Goal: Information Seeking & Learning: Check status

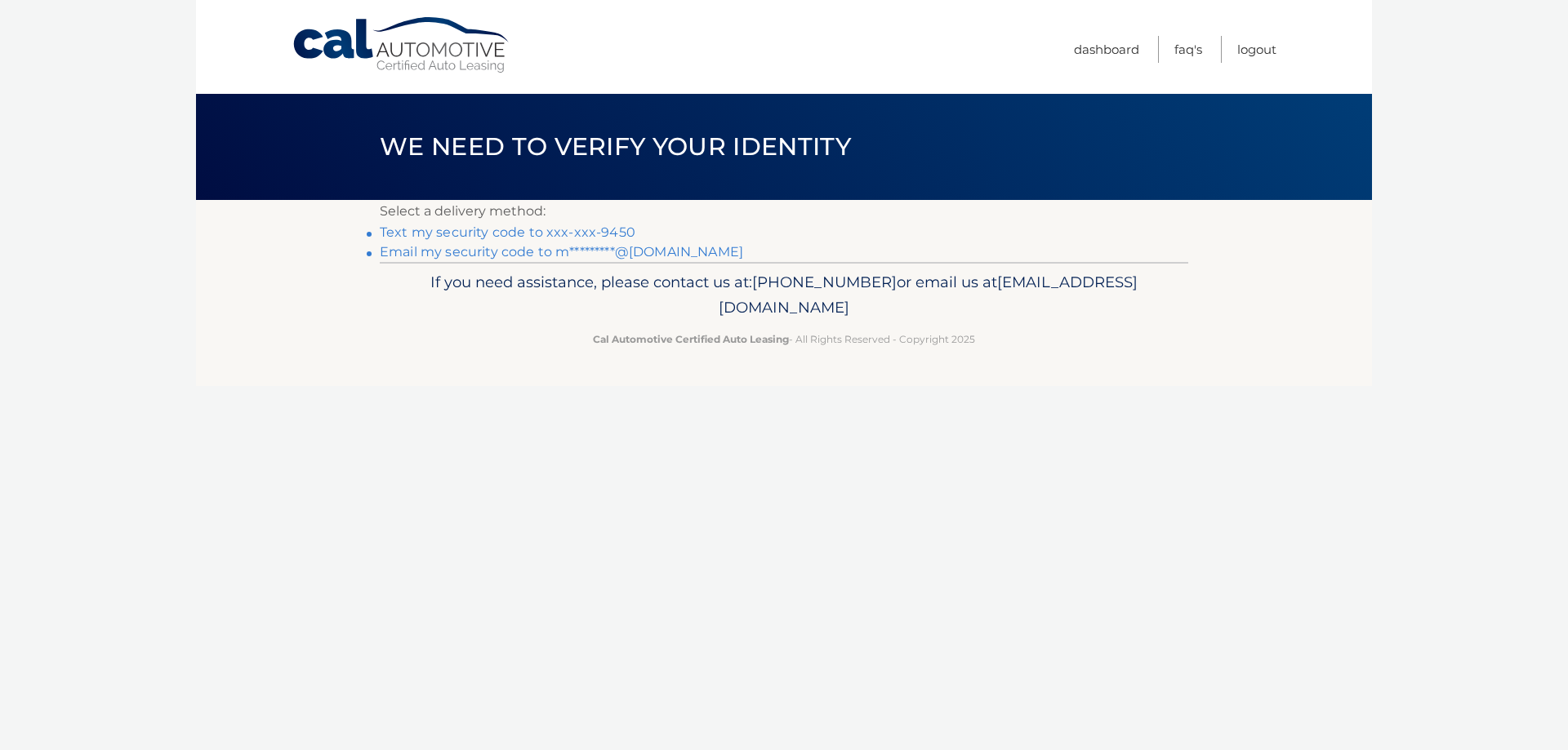
click at [595, 232] on link "Text my security code to xxx-xxx-9450" at bounding box center [507, 232] width 255 height 16
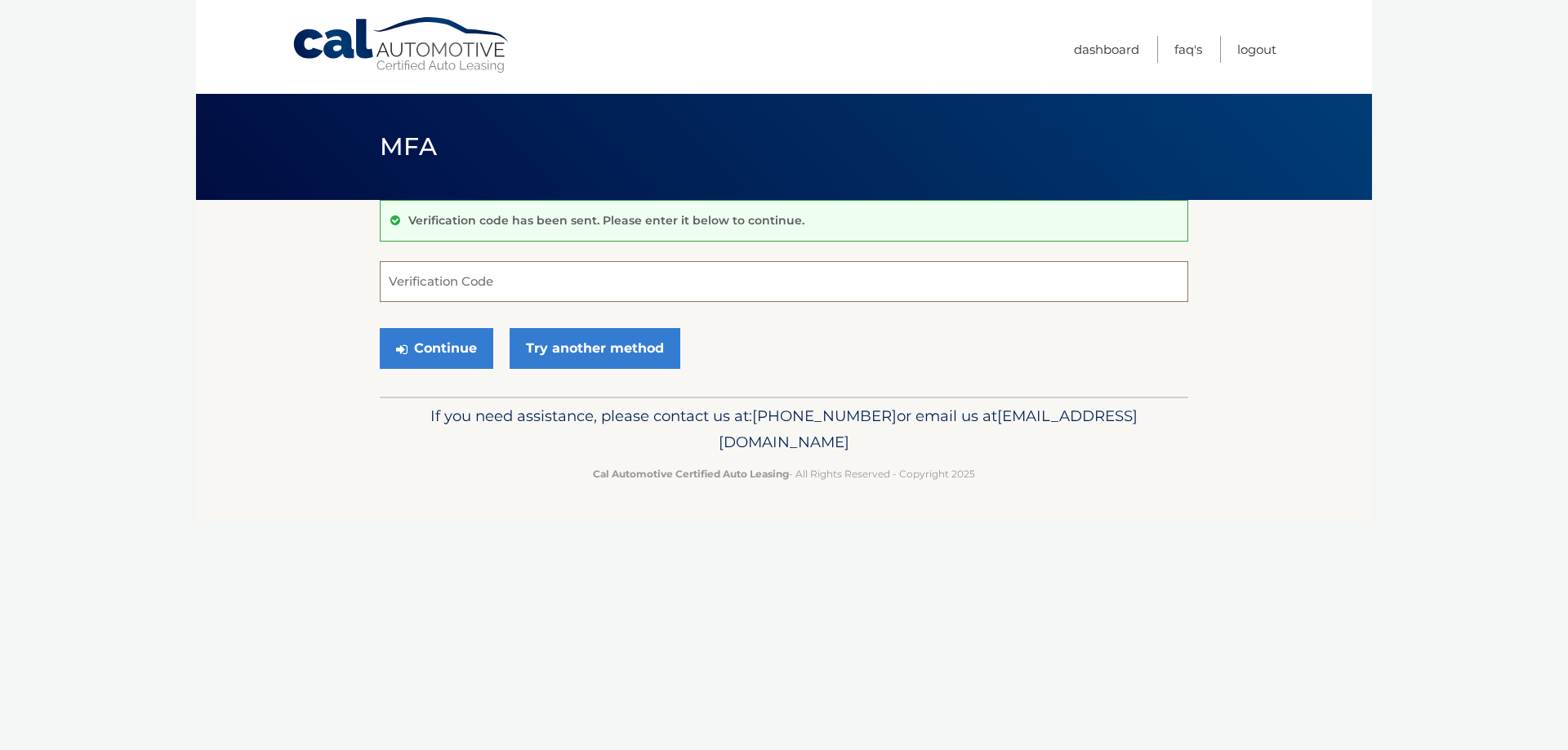
click at [583, 284] on input "Verification Code" at bounding box center [784, 281] width 809 height 41
type input "081684"
click at [461, 324] on div "Continue Try another method" at bounding box center [784, 349] width 809 height 55
click at [454, 377] on div "Verification code has been sent. Please enter it below to continue. 081684 Veri…" at bounding box center [784, 297] width 809 height 197
click at [477, 347] on button "Continue" at bounding box center [436, 348] width 114 height 41
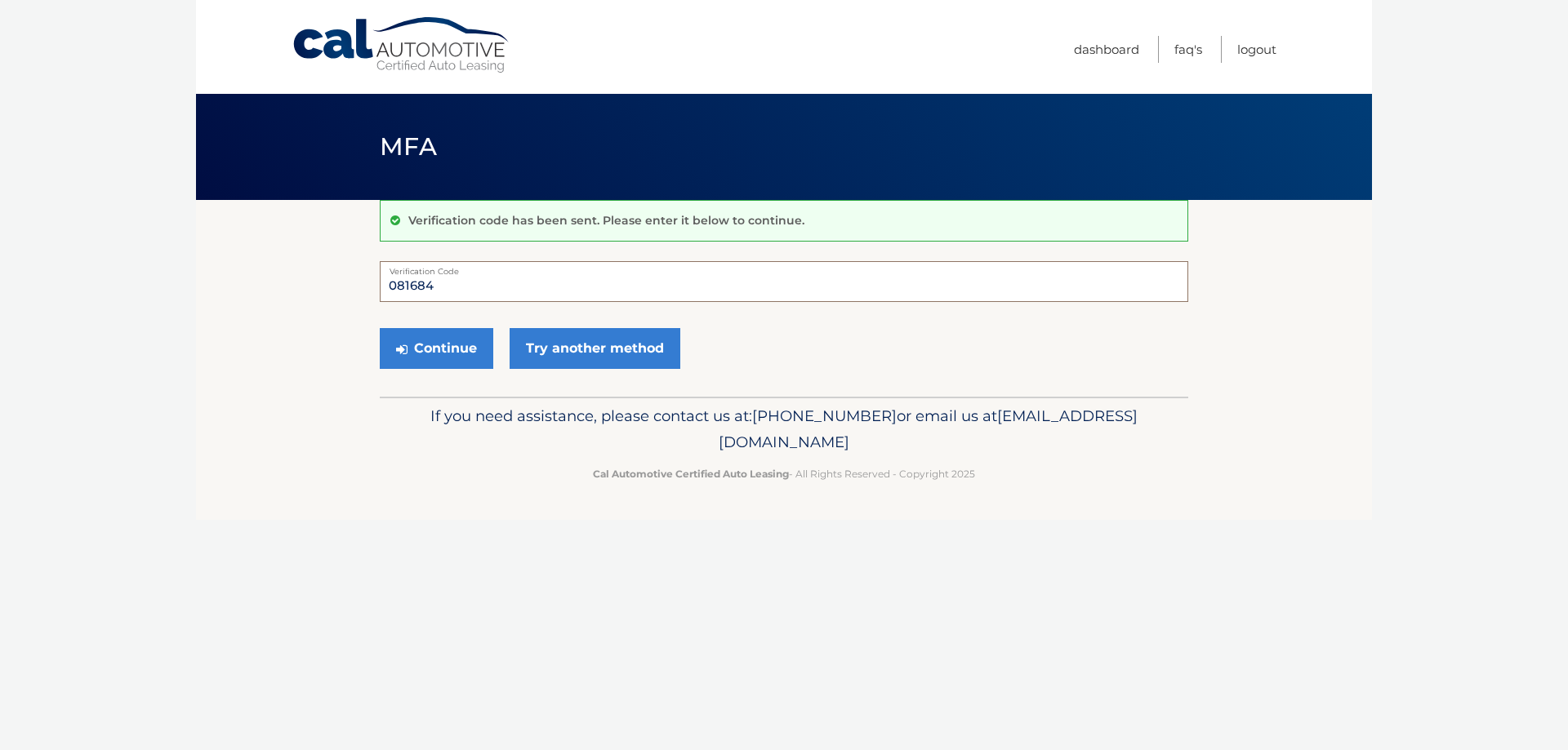
click at [480, 290] on input "081684" at bounding box center [784, 281] width 809 height 41
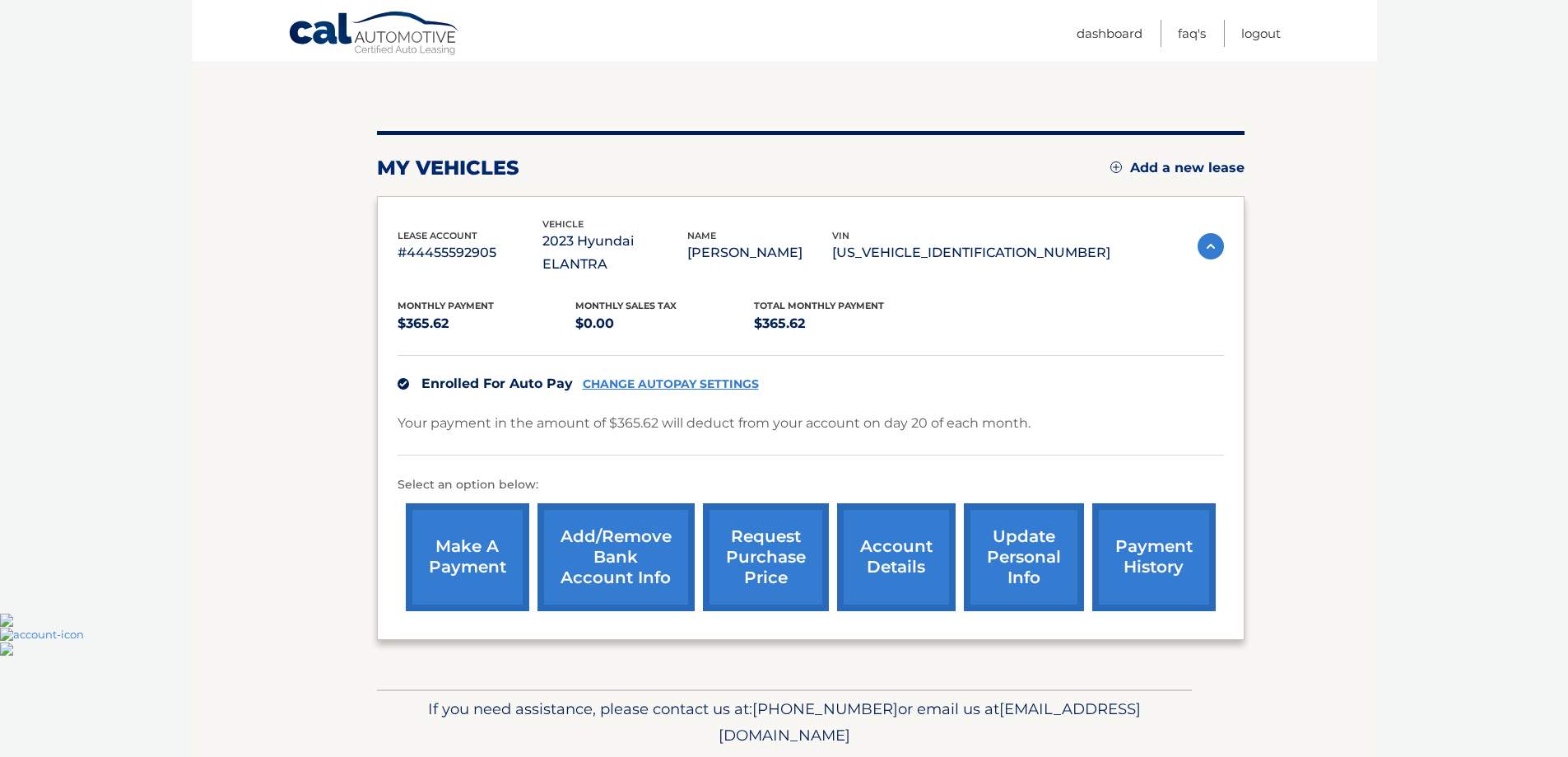
scroll to position [165, 0]
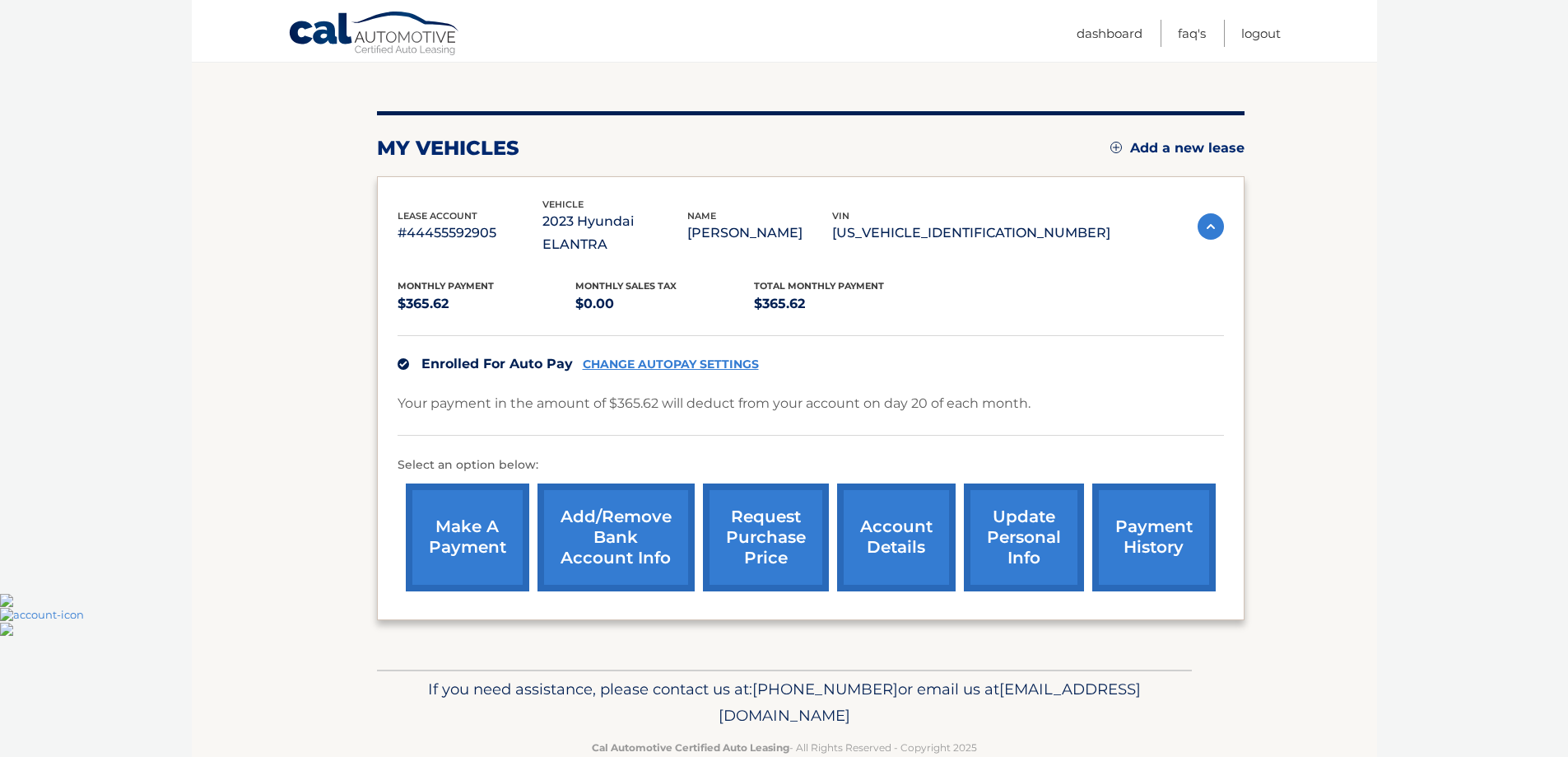
click at [1146, 517] on link "payment history" at bounding box center [1154, 538] width 124 height 108
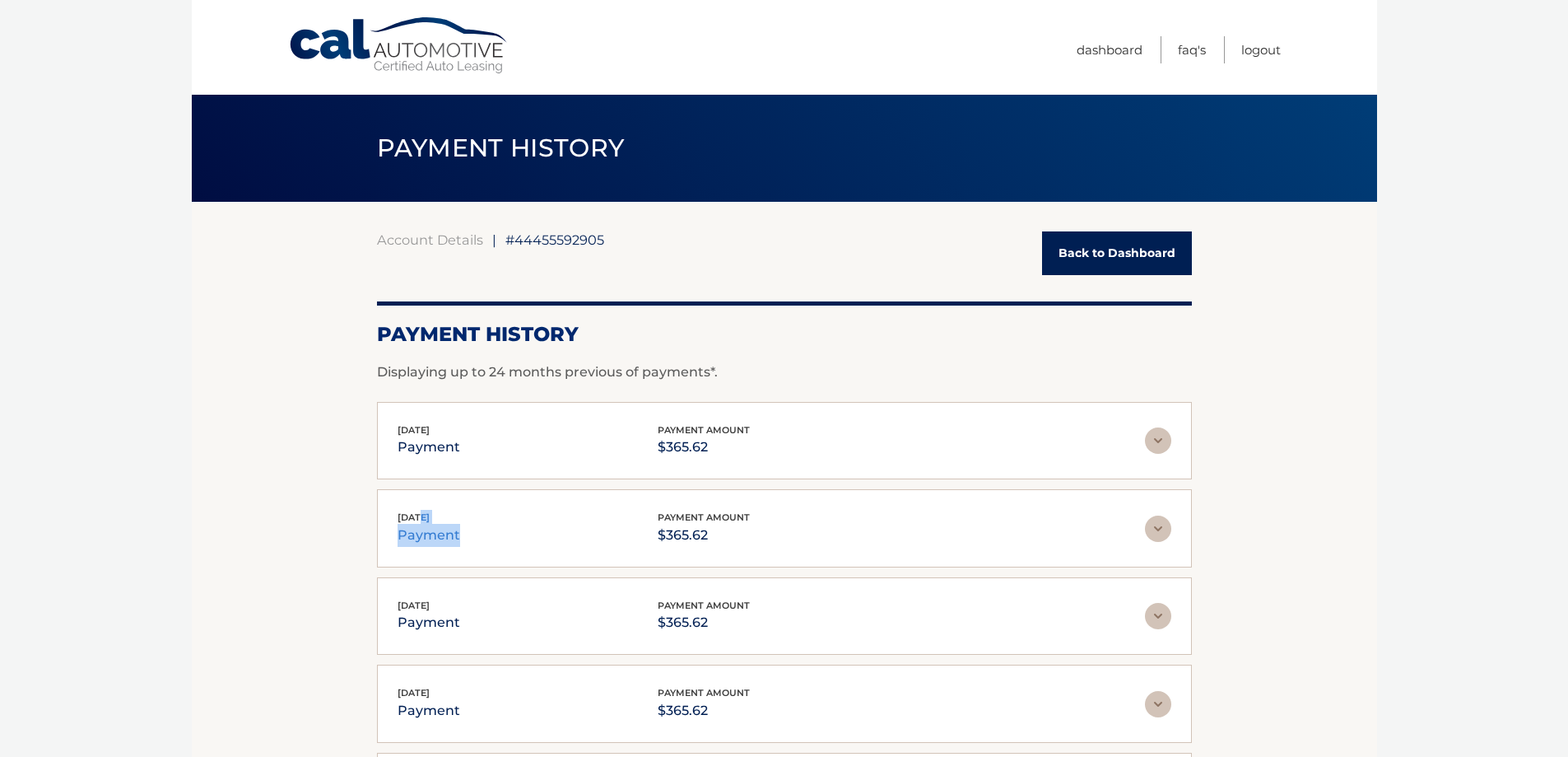
drag, startPoint x: 418, startPoint y: 514, endPoint x: 530, endPoint y: 541, distance: 115.2
click at [530, 541] on div "Jul 21, 2025 payment payment amount $365.62" at bounding box center [772, 528] width 748 height 37
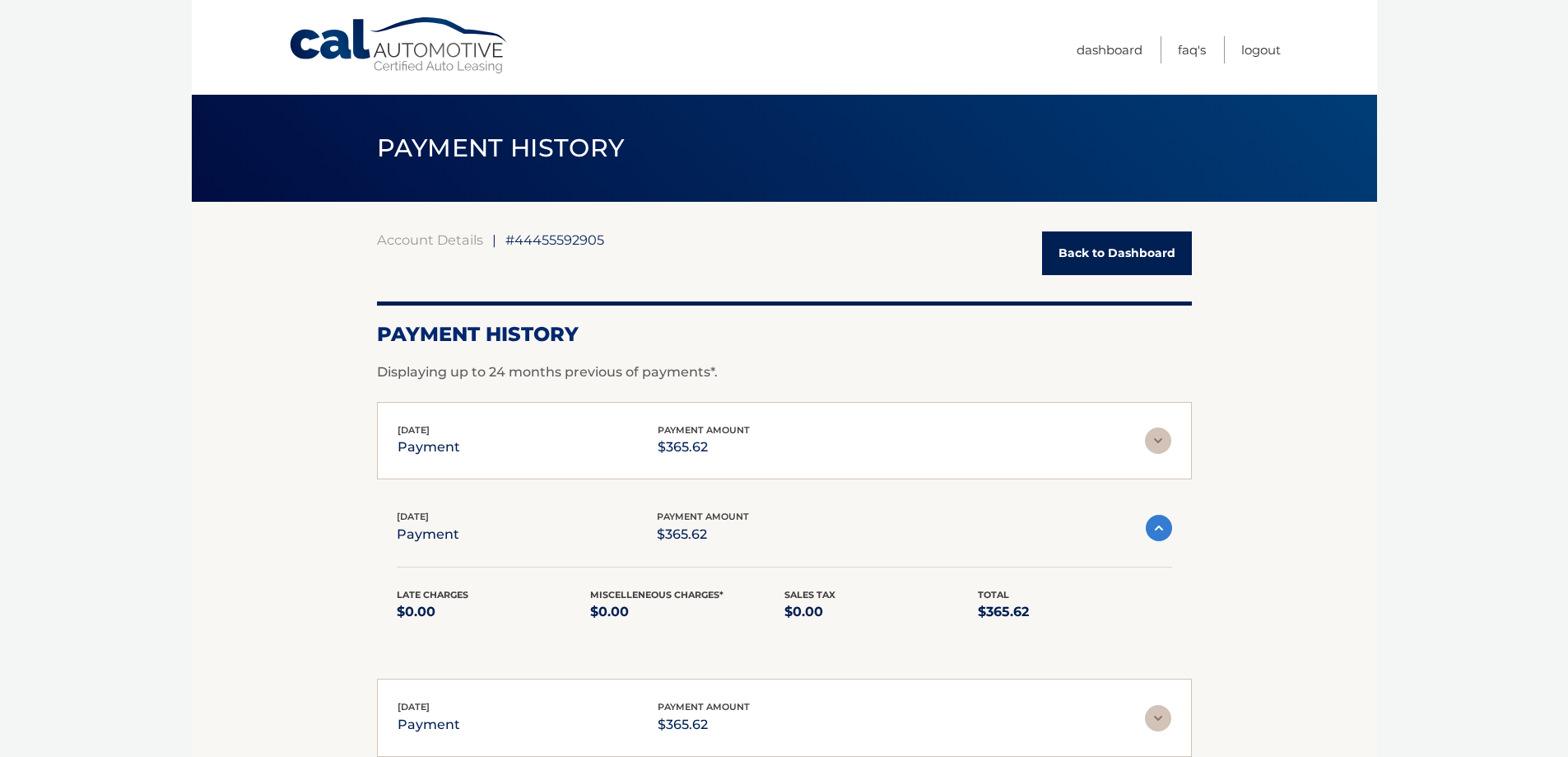
click at [769, 518] on div "Jul 21, 2025 payment payment amount $365.62" at bounding box center [771, 527] width 749 height 37
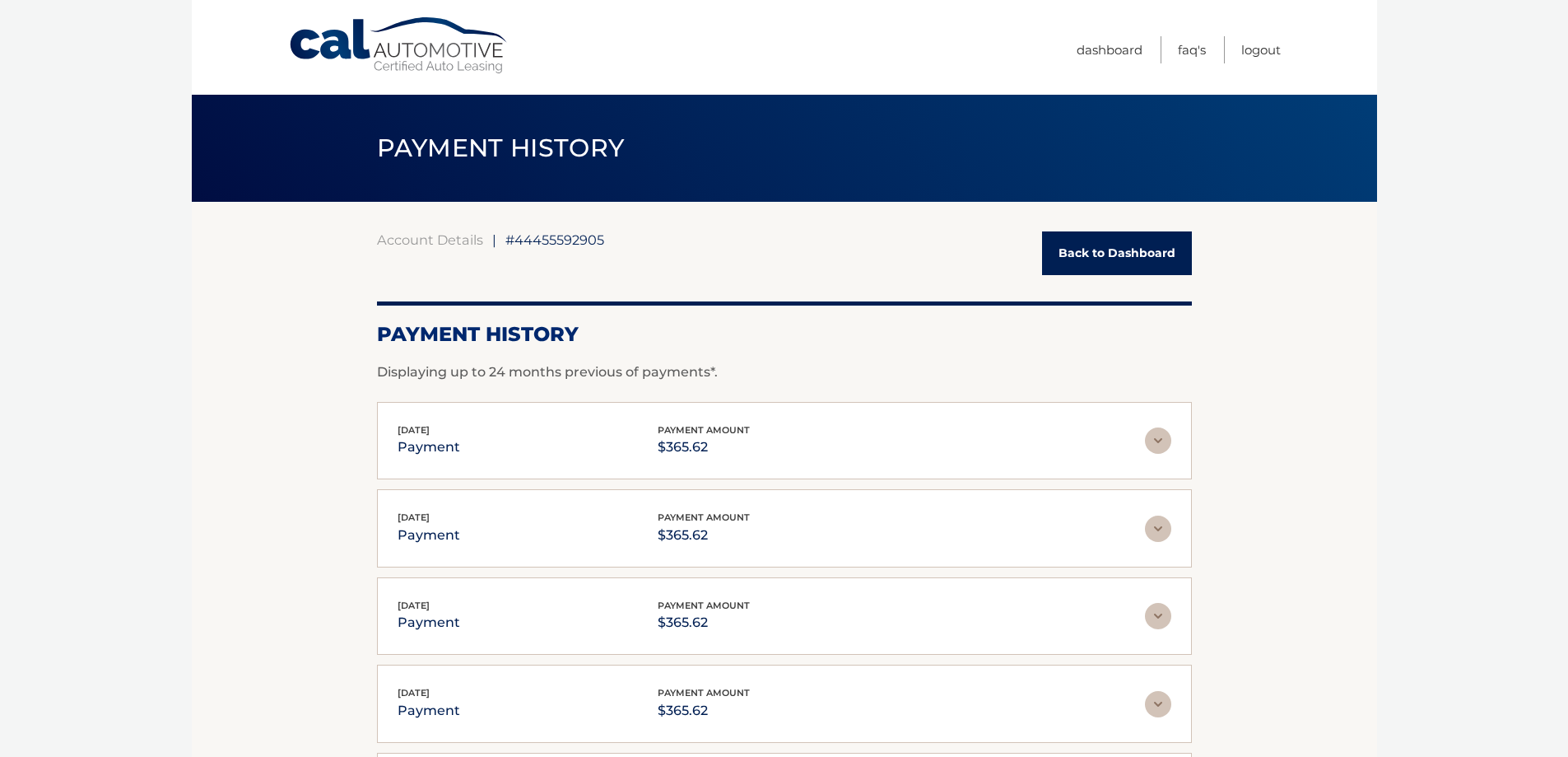
click at [748, 461] on div "Aug 20, 2025 payment payment amount $365.62 Late Charges $0.00 Miscelleneous Ch…" at bounding box center [784, 441] width 815 height 78
click at [1154, 440] on img at bounding box center [1158, 441] width 26 height 26
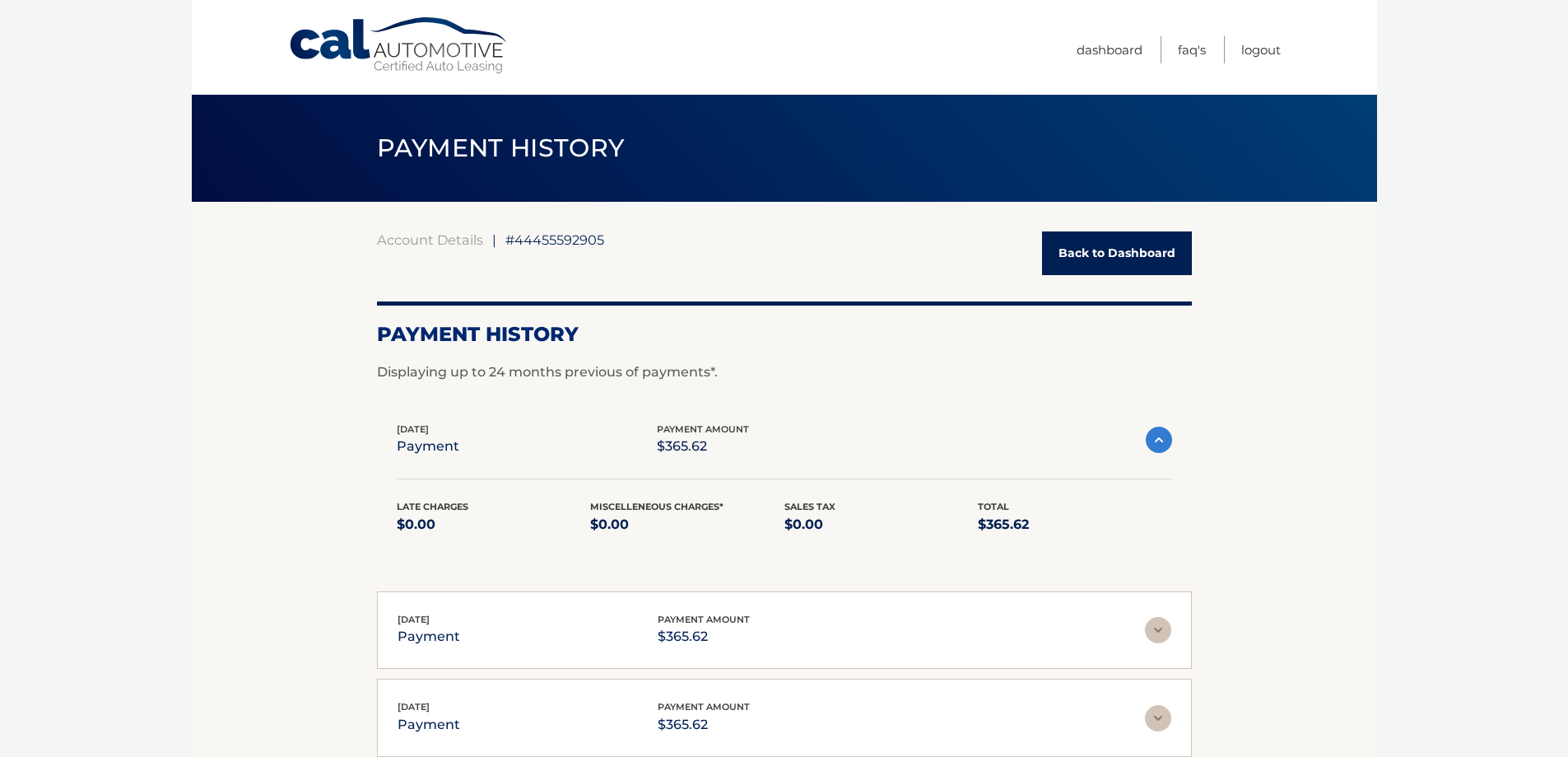
click at [1154, 440] on img at bounding box center [1159, 440] width 26 height 26
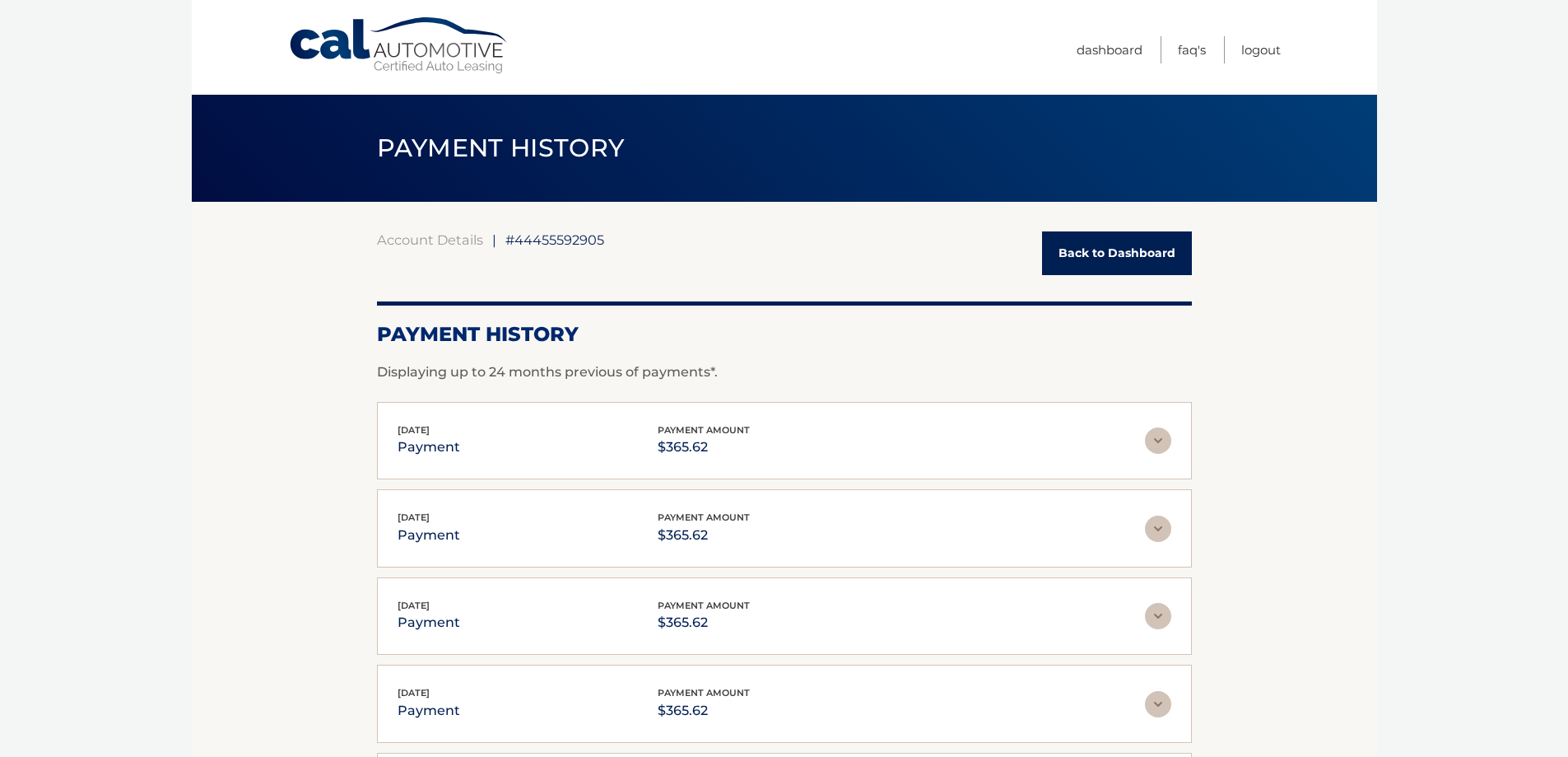
click at [1155, 534] on img at bounding box center [1158, 529] width 26 height 26
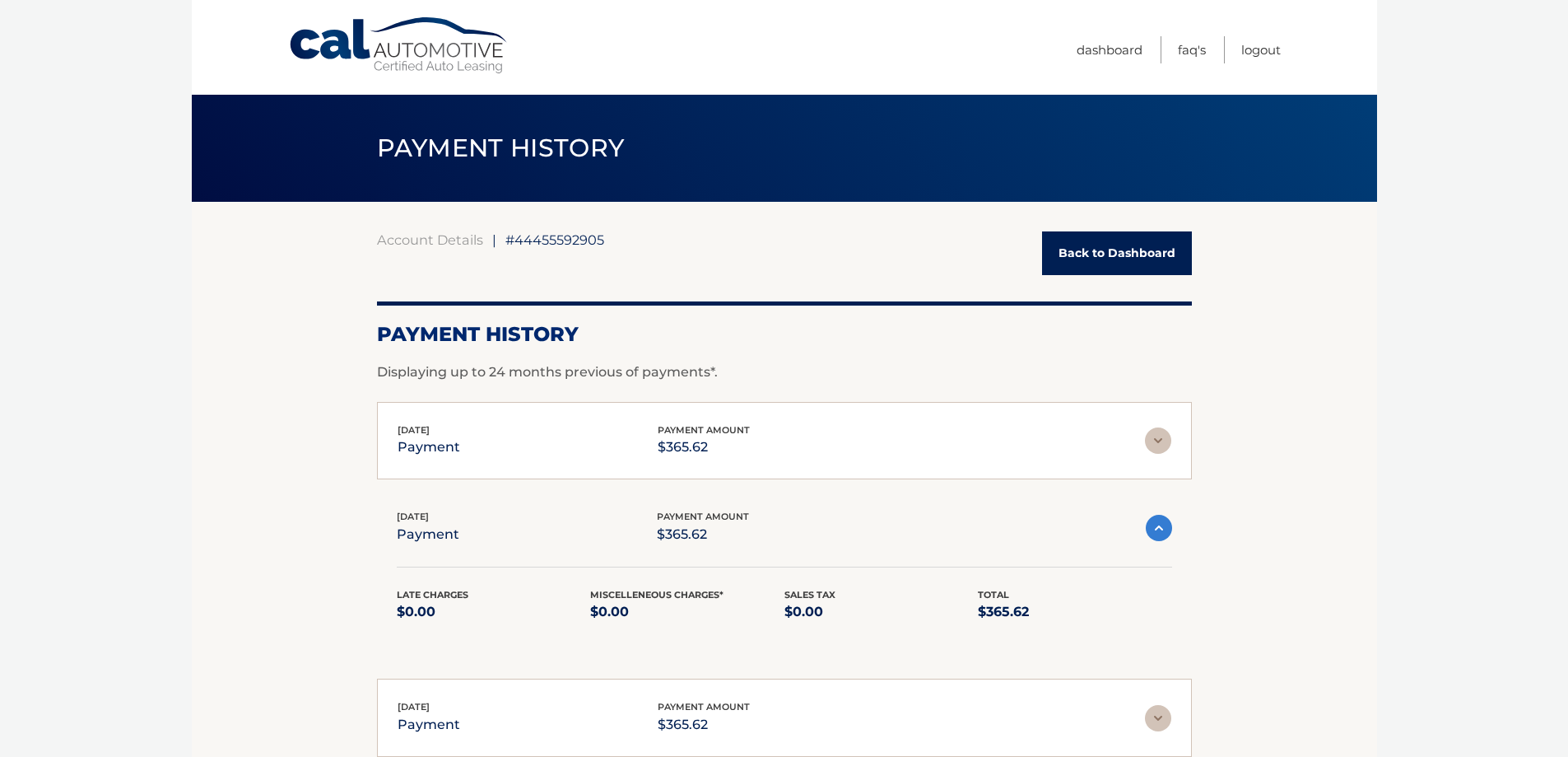
click at [1155, 534] on img at bounding box center [1159, 528] width 26 height 26
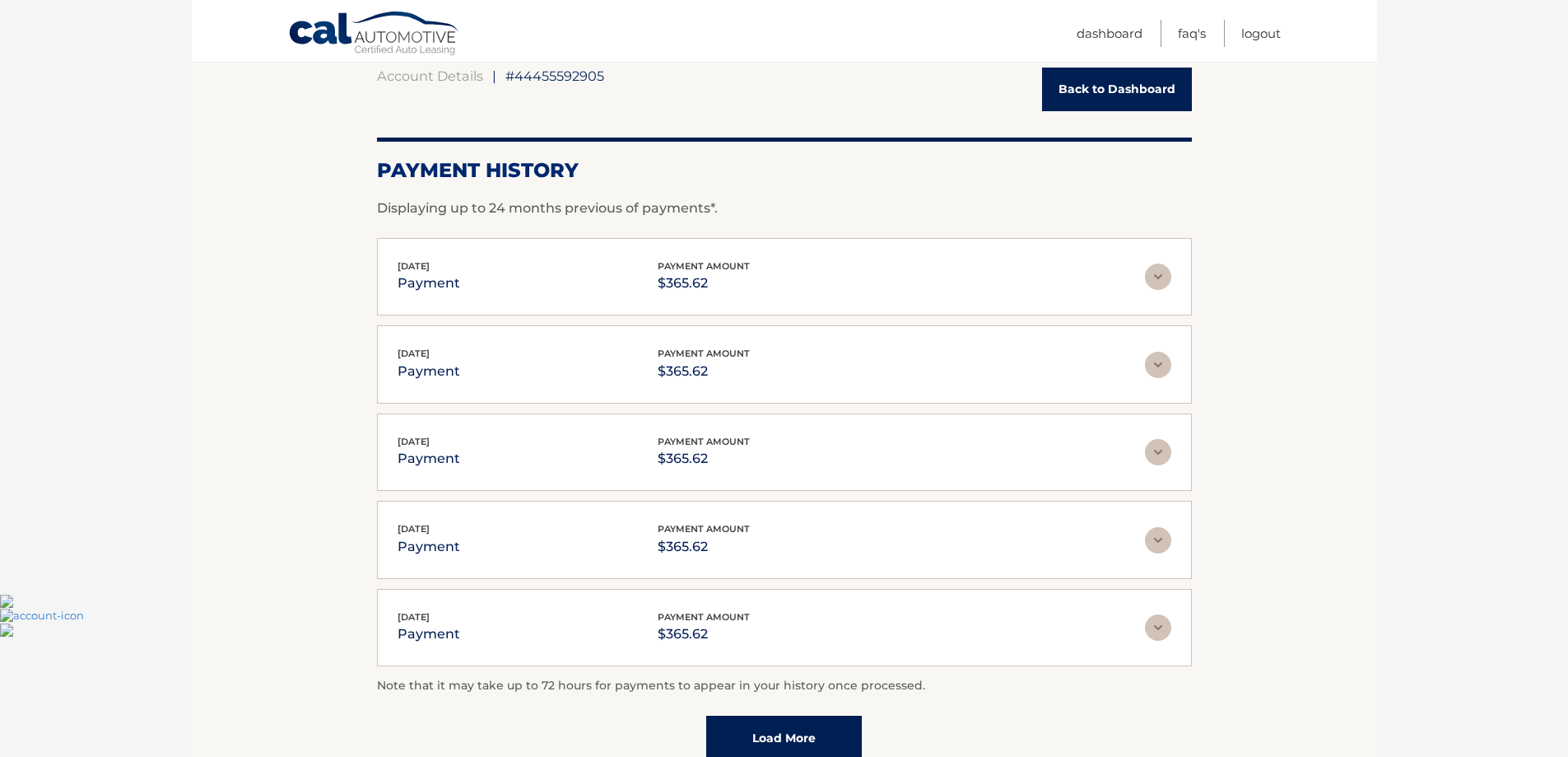
scroll to position [165, 0]
click at [1159, 631] on img at bounding box center [1158, 626] width 26 height 26
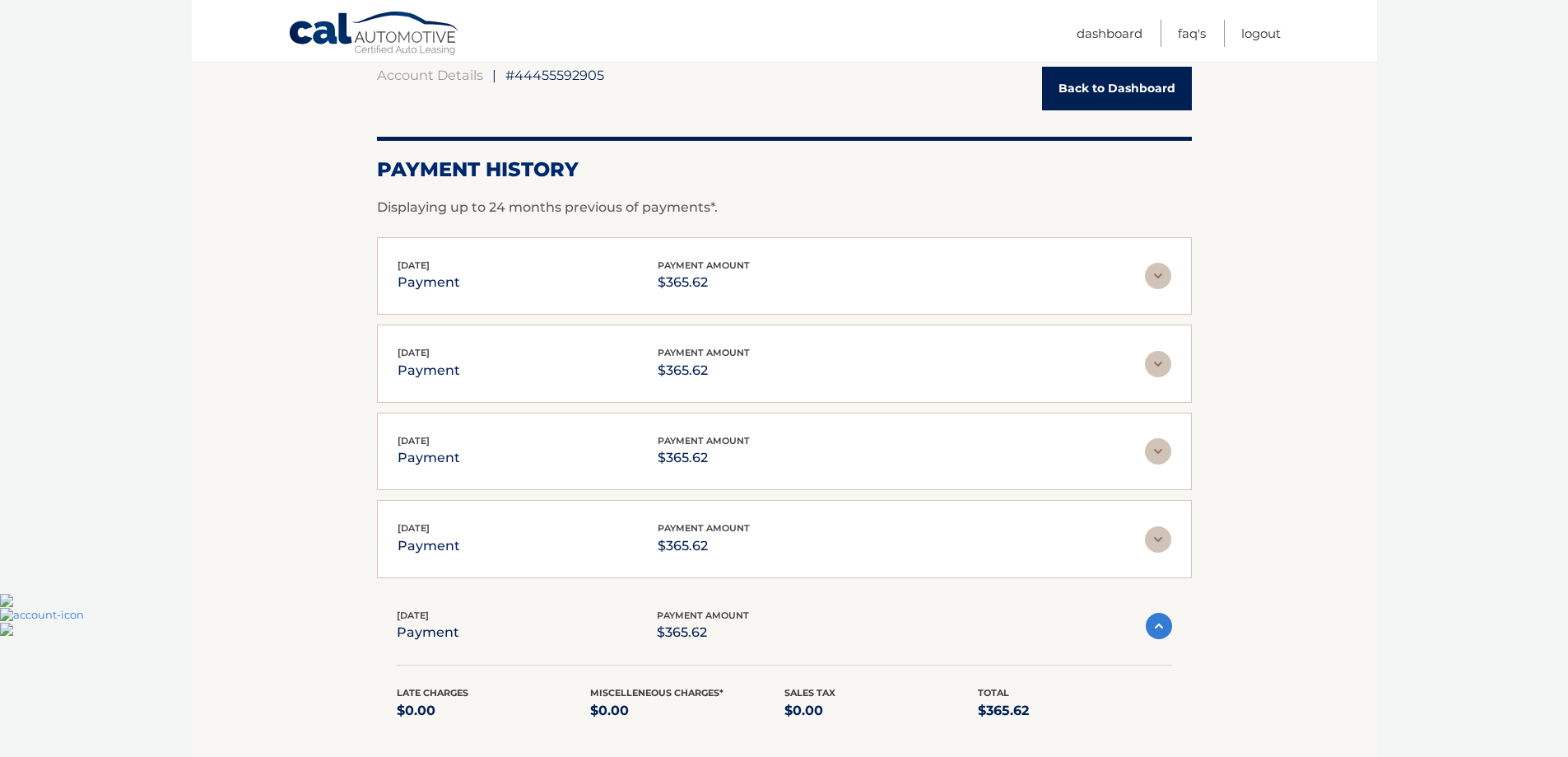
click at [1159, 631] on img at bounding box center [1159, 625] width 26 height 26
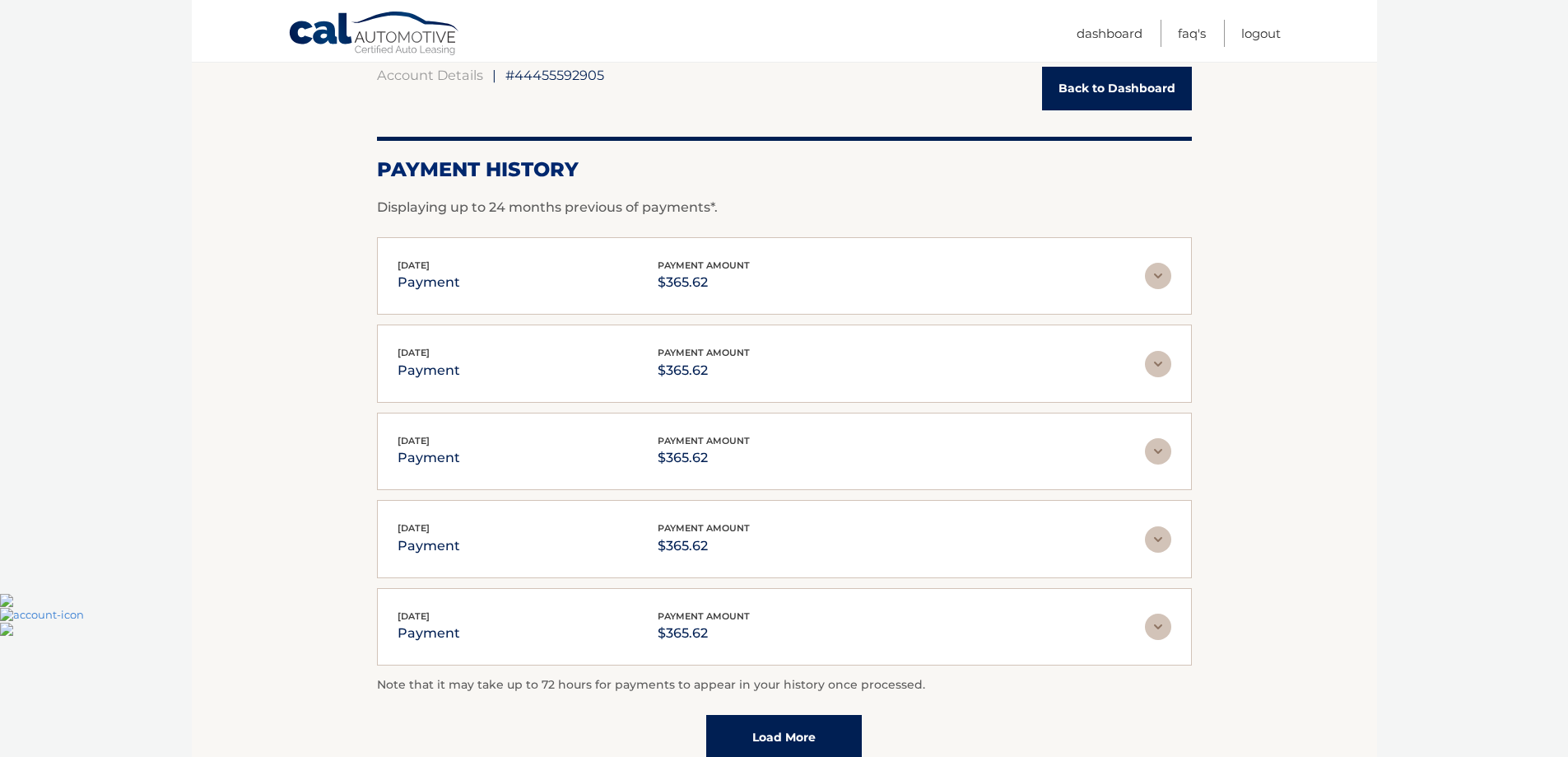
click at [1156, 633] on img at bounding box center [1158, 626] width 26 height 26
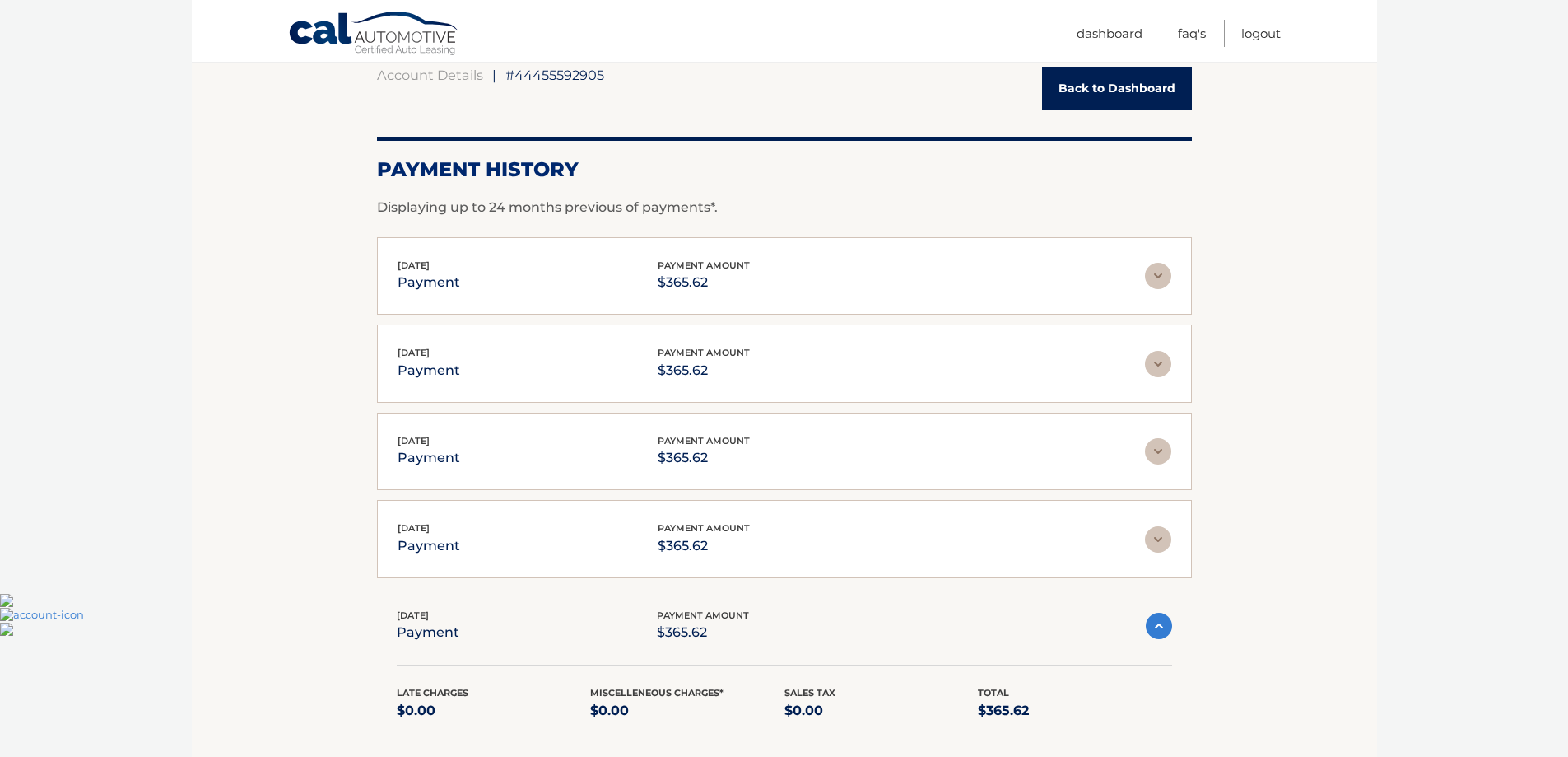
click at [1156, 633] on img at bounding box center [1159, 625] width 26 height 26
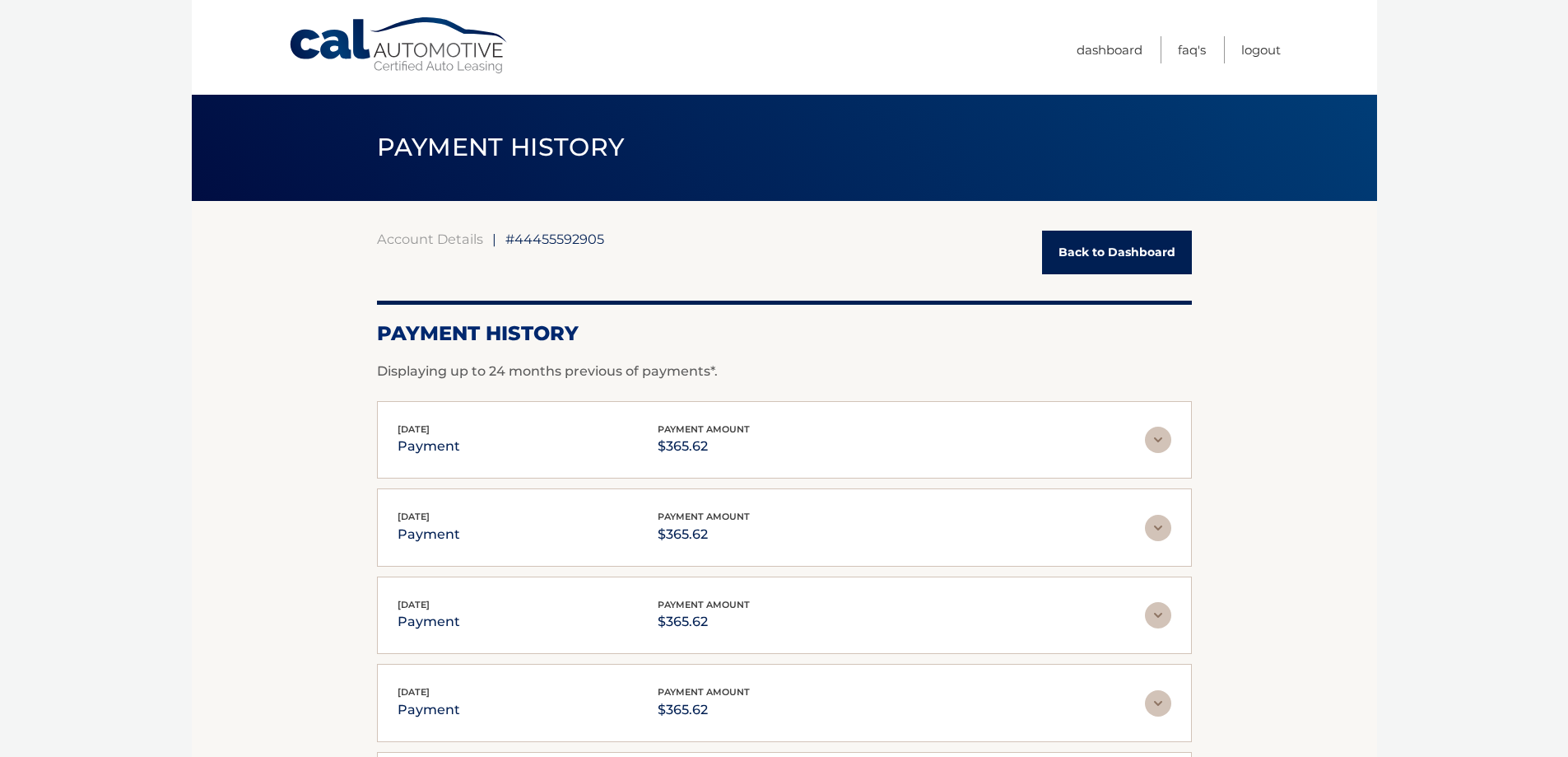
scroll to position [0, 0]
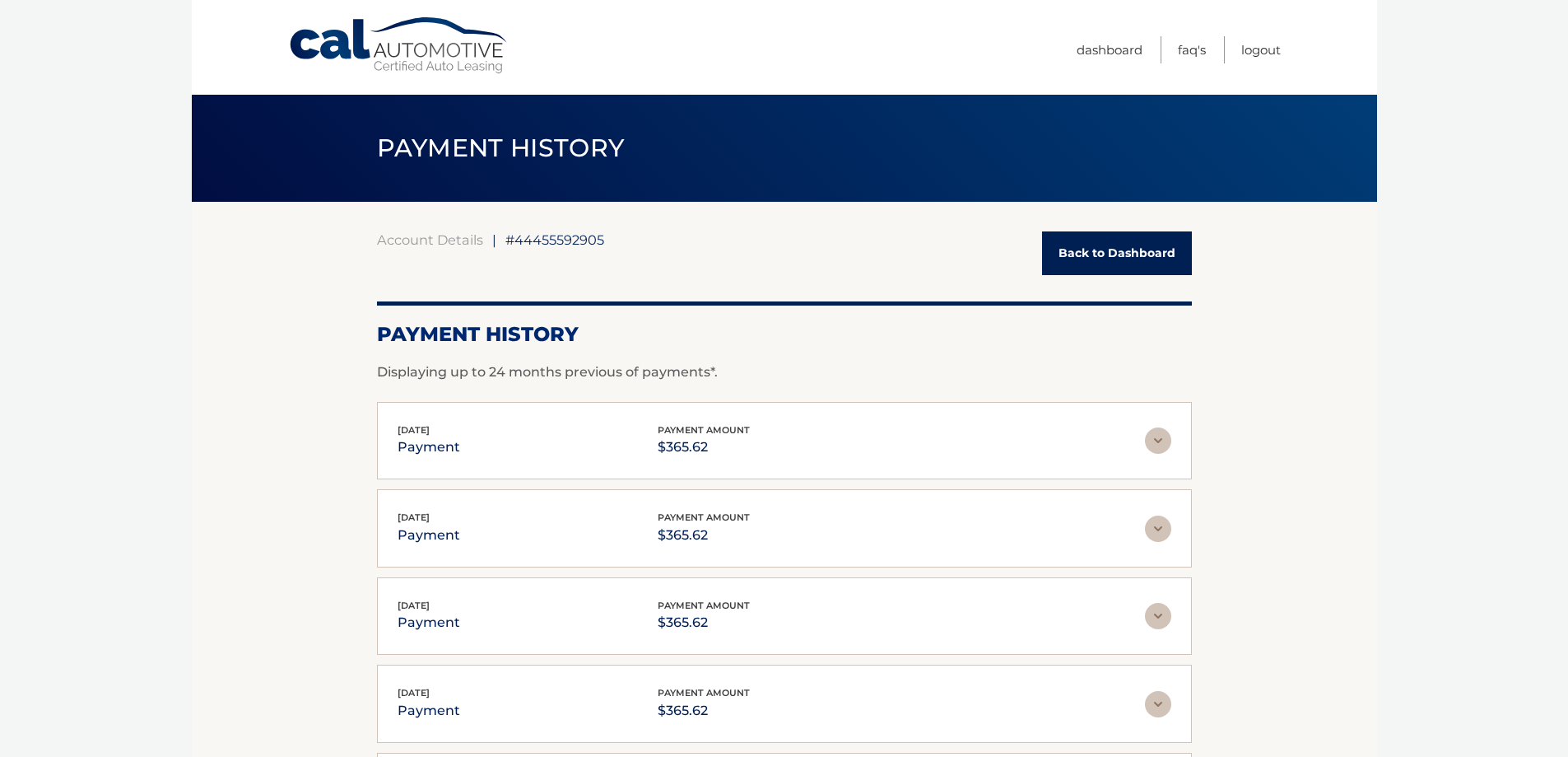
click at [1121, 251] on link "Back to Dashboard" at bounding box center [1116, 253] width 150 height 44
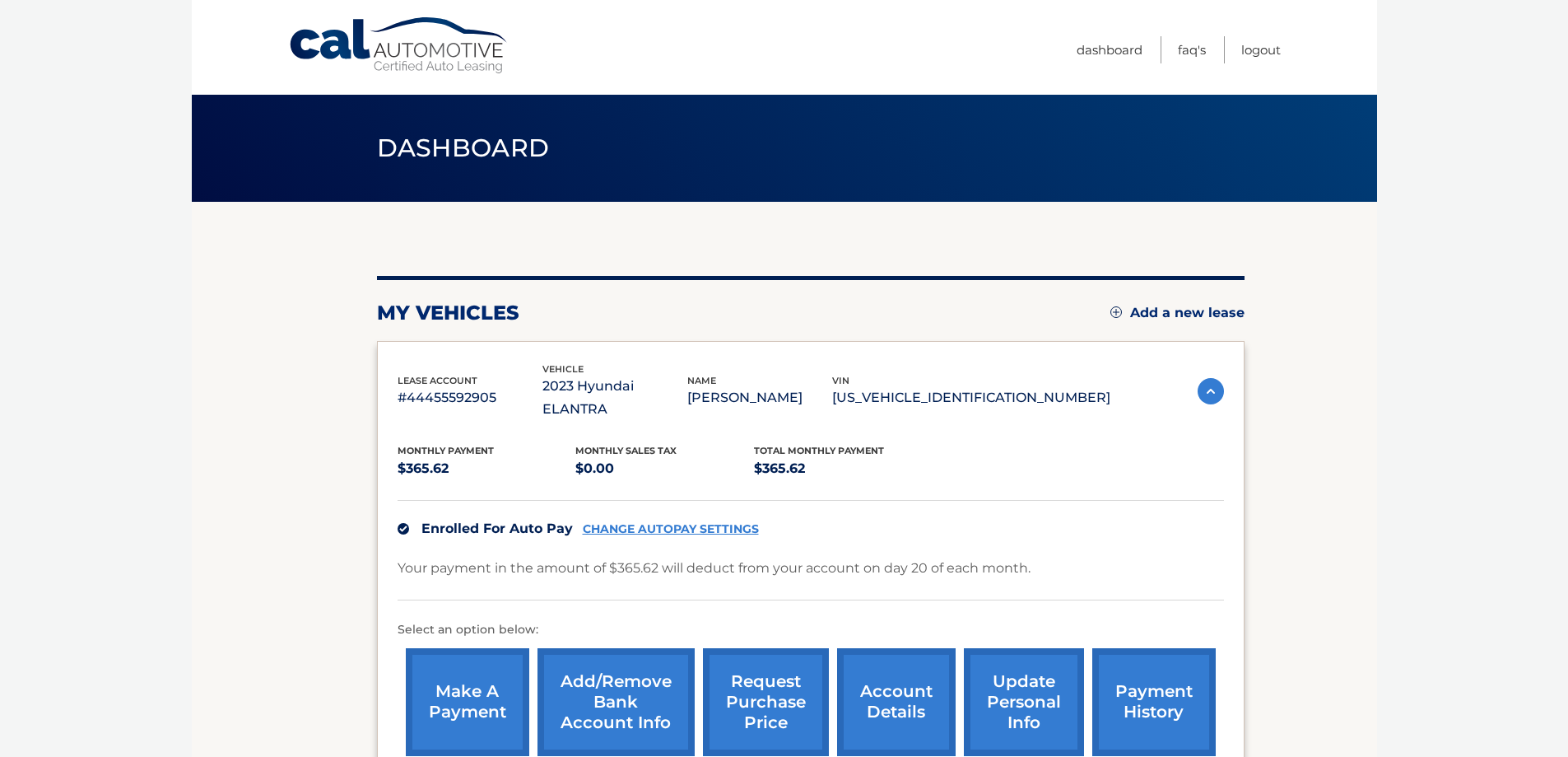
scroll to position [83, 0]
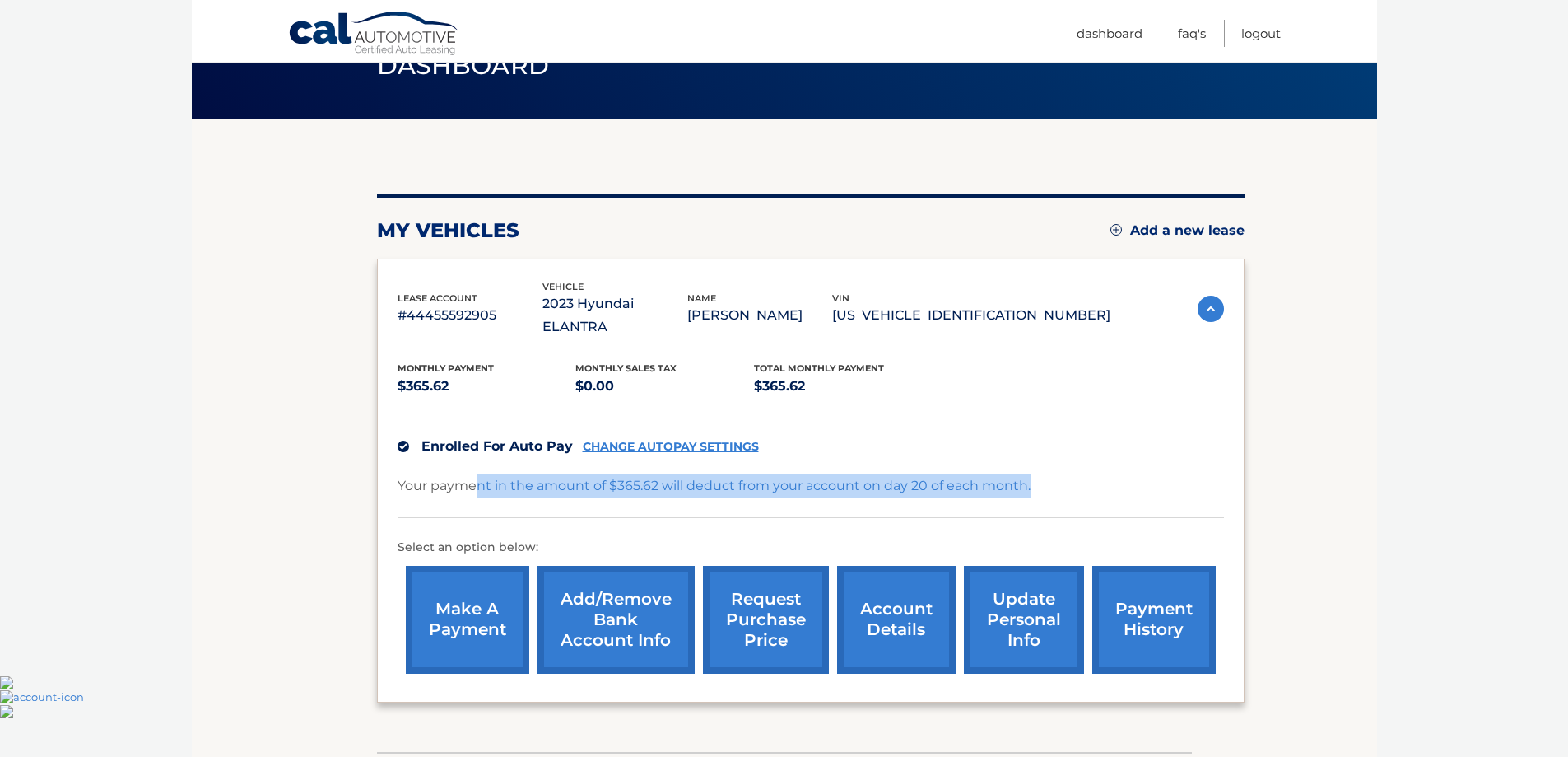
drag, startPoint x: 499, startPoint y: 470, endPoint x: 1038, endPoint y: 470, distance: 539.0
click at [1038, 475] on div "Your payment in the amount of $365.62 will deduct from your account on day 20 o…" at bounding box center [810, 497] width 826 height 44
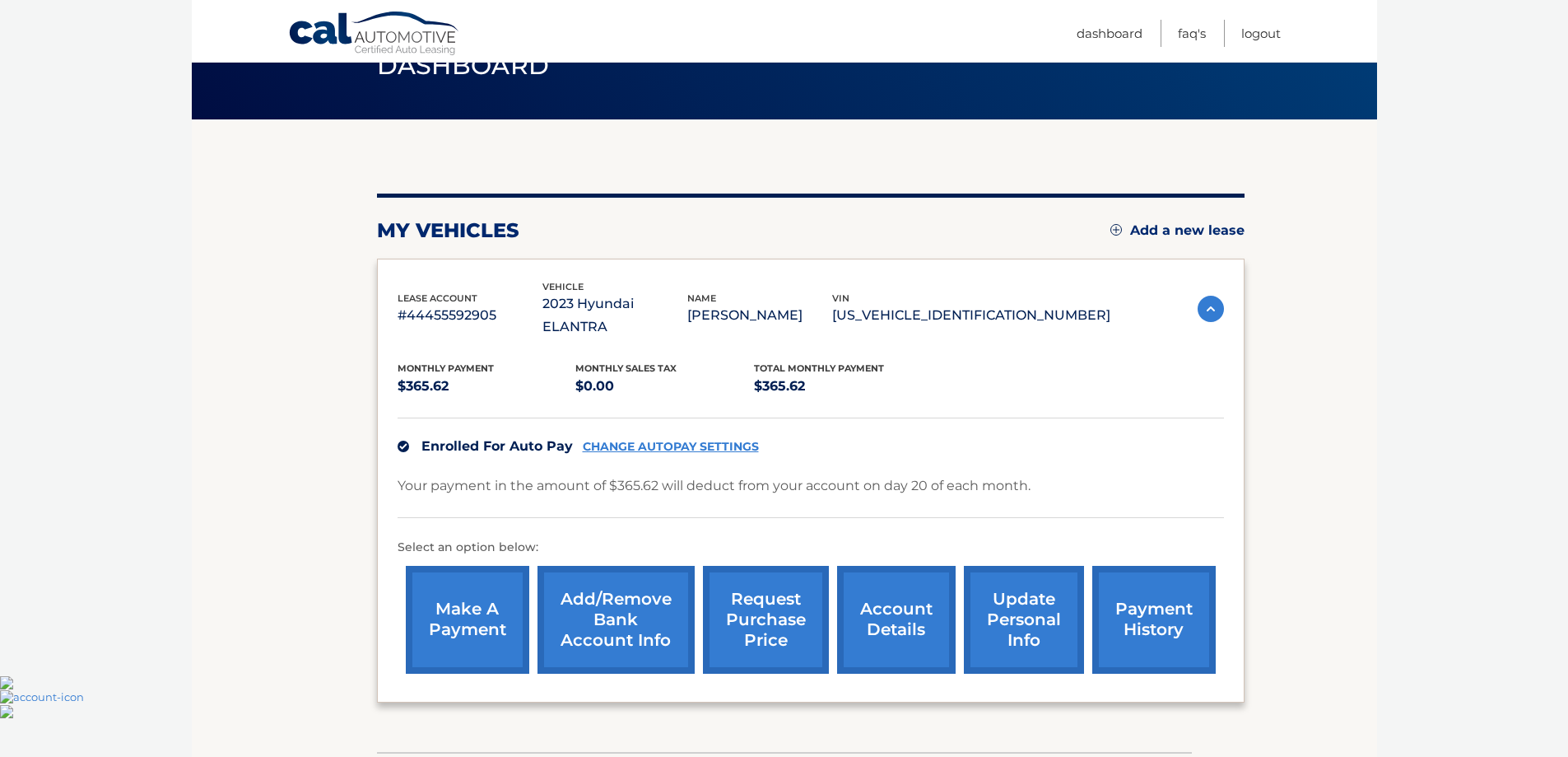
click at [614, 603] on link "Add/Remove bank account info" at bounding box center [616, 619] width 157 height 108
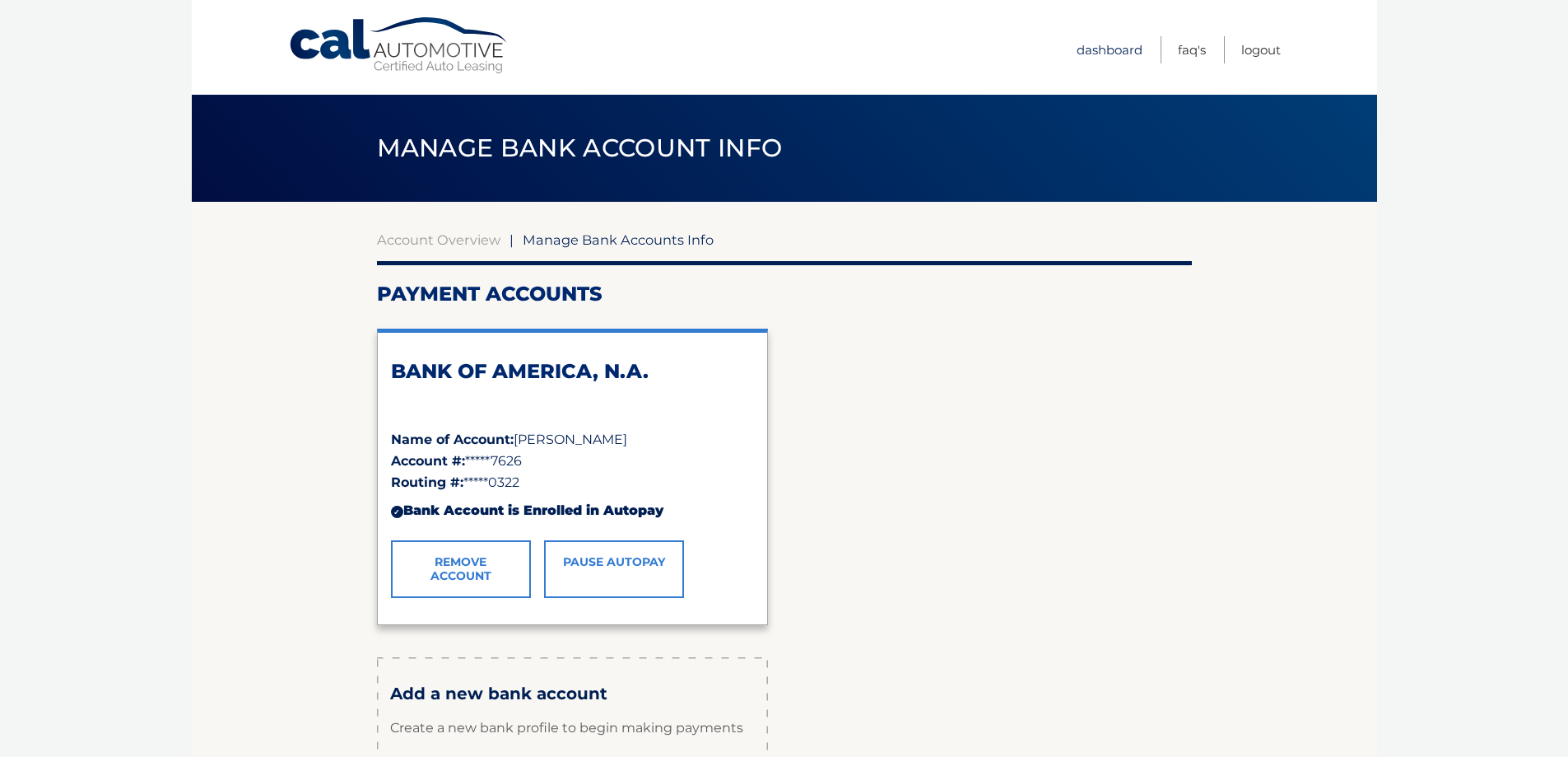
click at [1105, 48] on link "Dashboard" at bounding box center [1109, 49] width 66 height 27
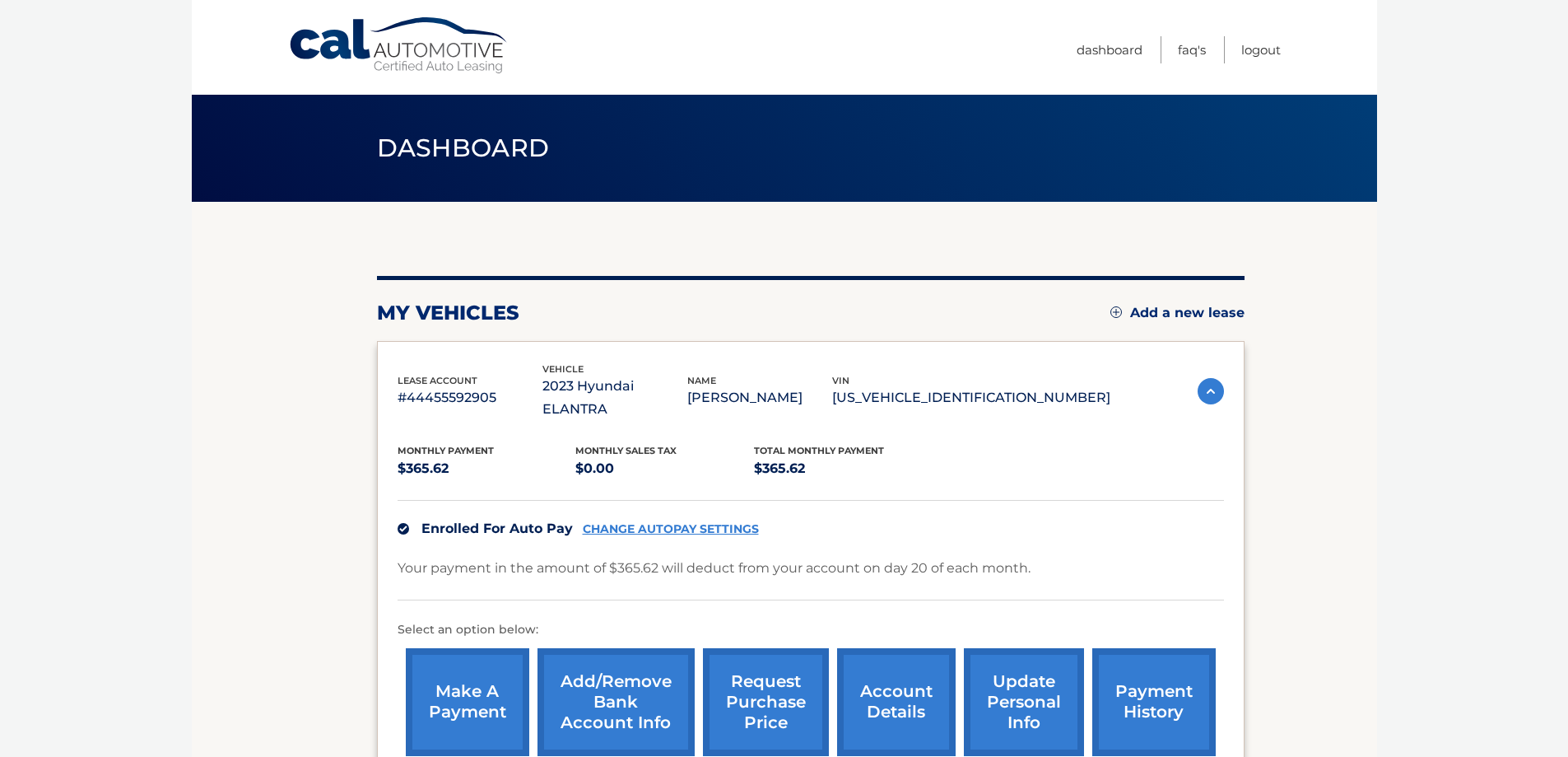
scroll to position [83, 0]
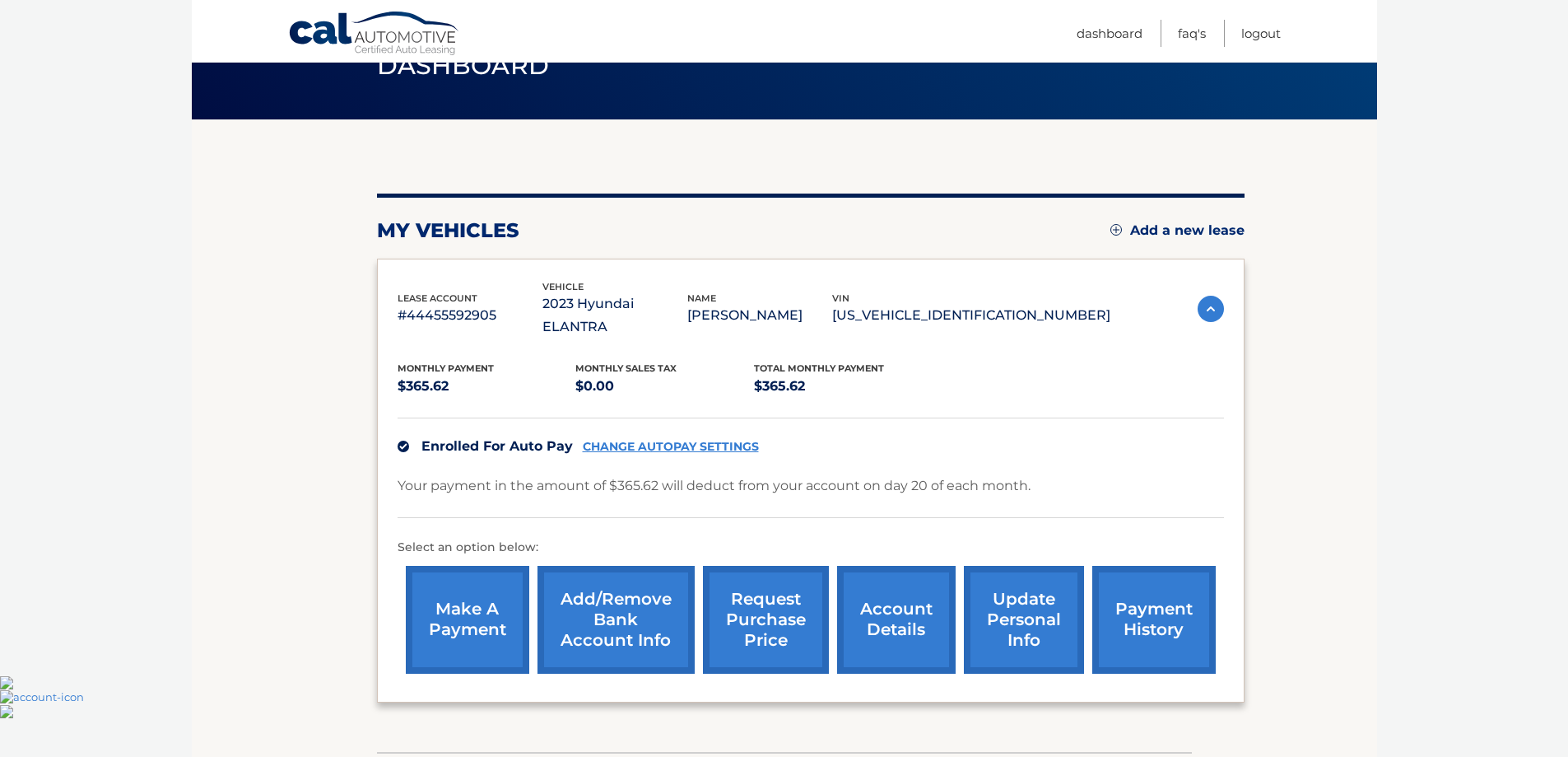
click at [891, 593] on link "account details" at bounding box center [896, 619] width 119 height 108
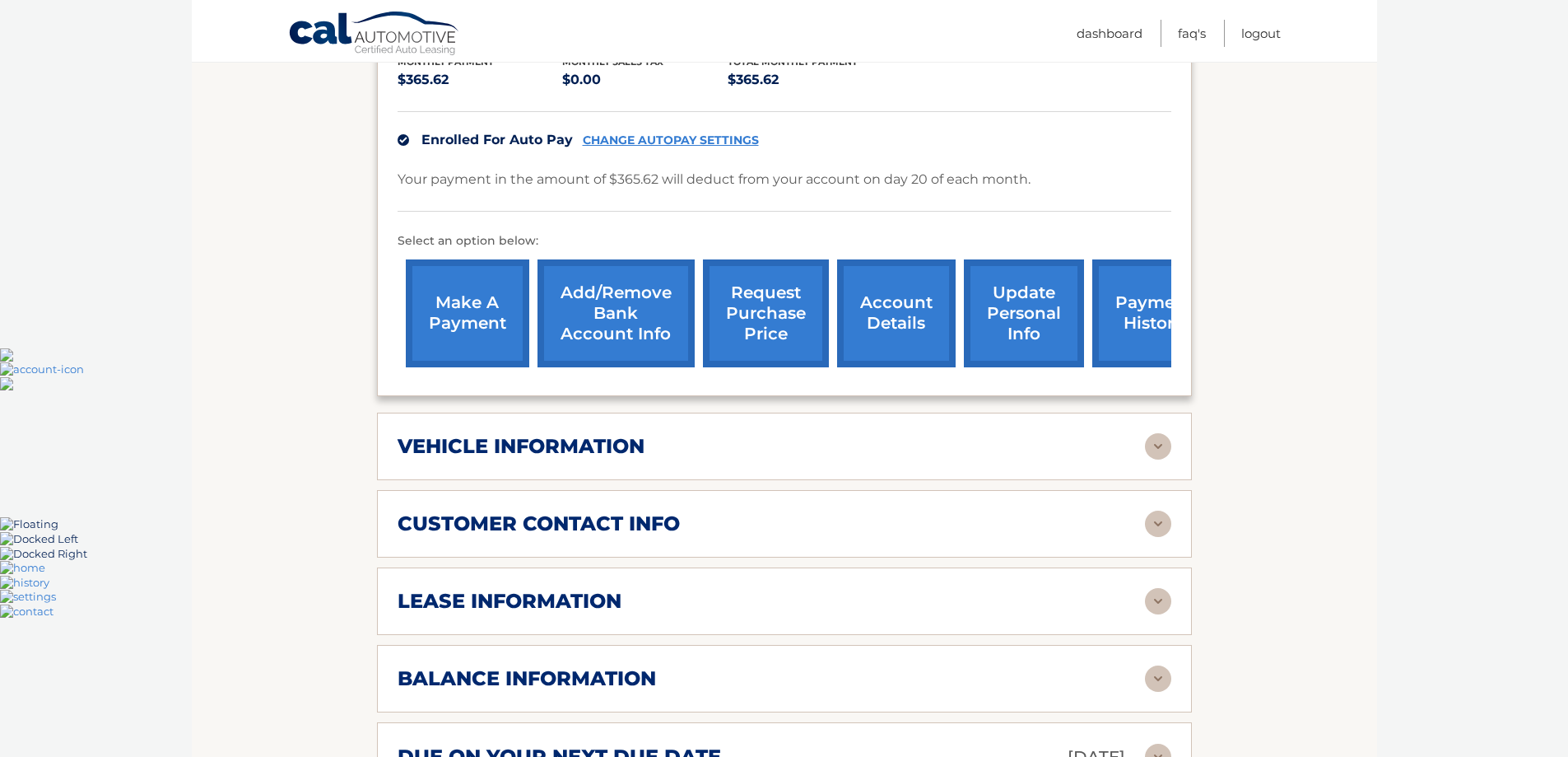
scroll to position [412, 0]
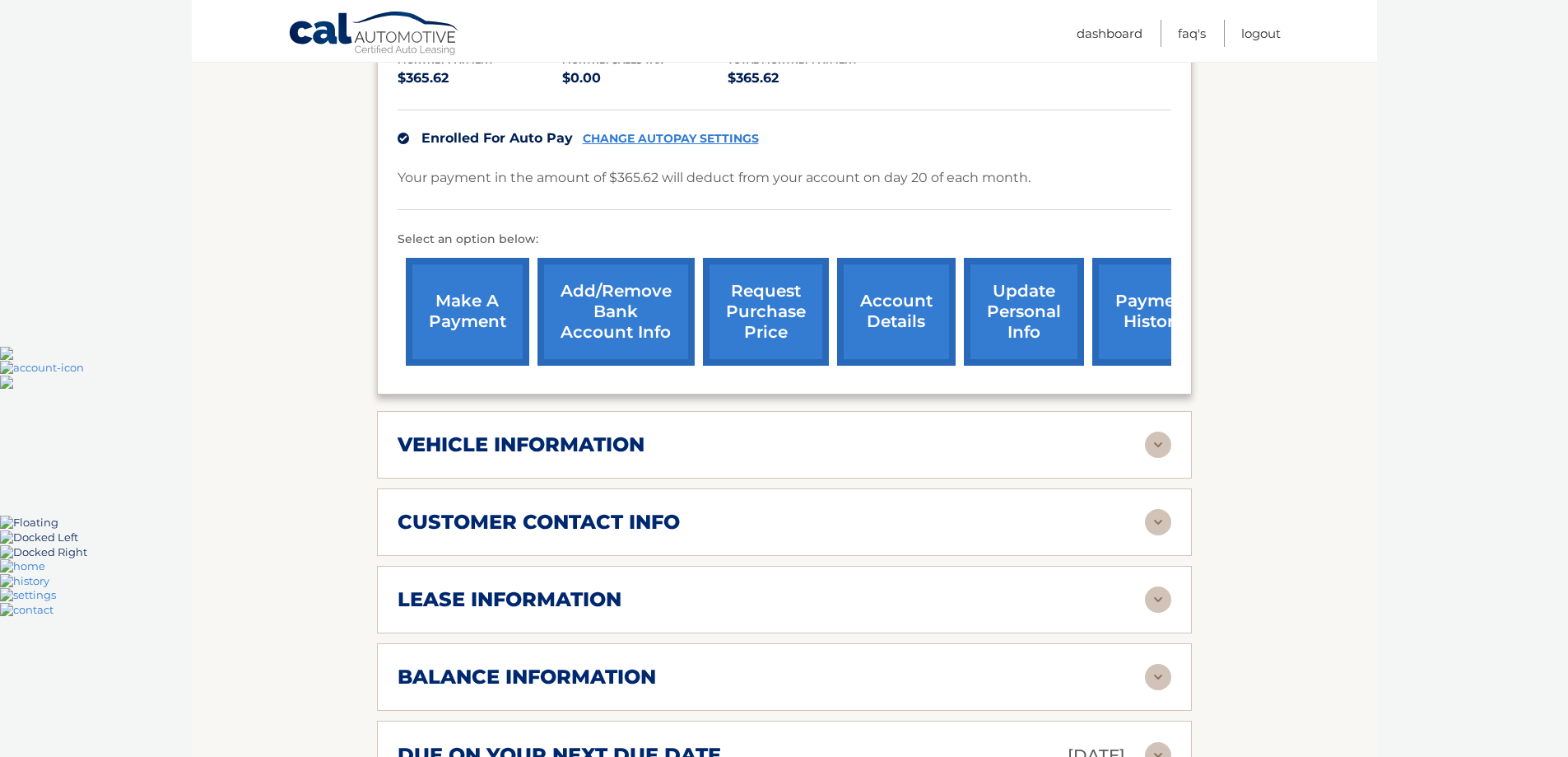
click at [792, 433] on div "vehicle information" at bounding box center [772, 445] width 748 height 25
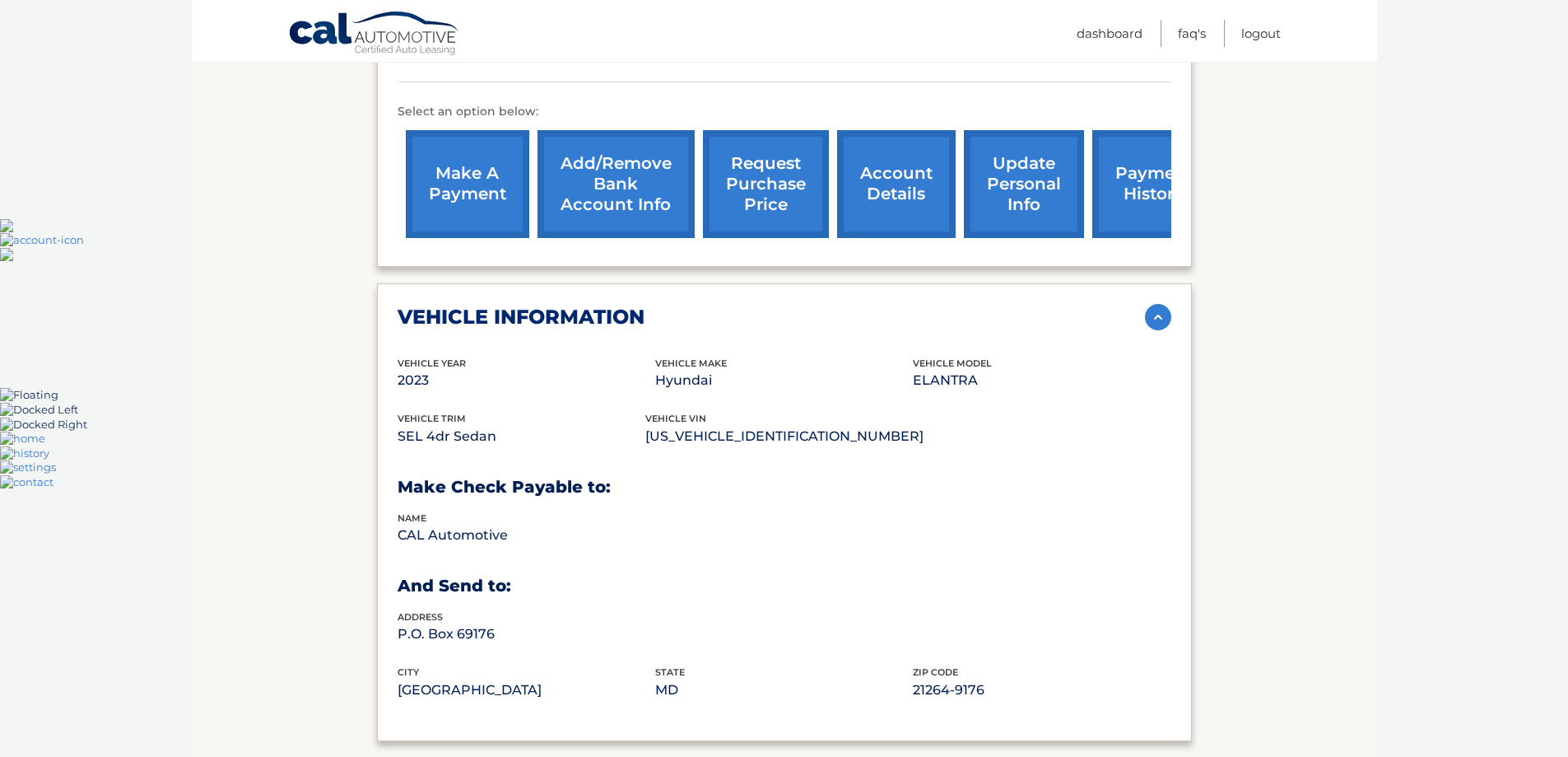
scroll to position [576, 0]
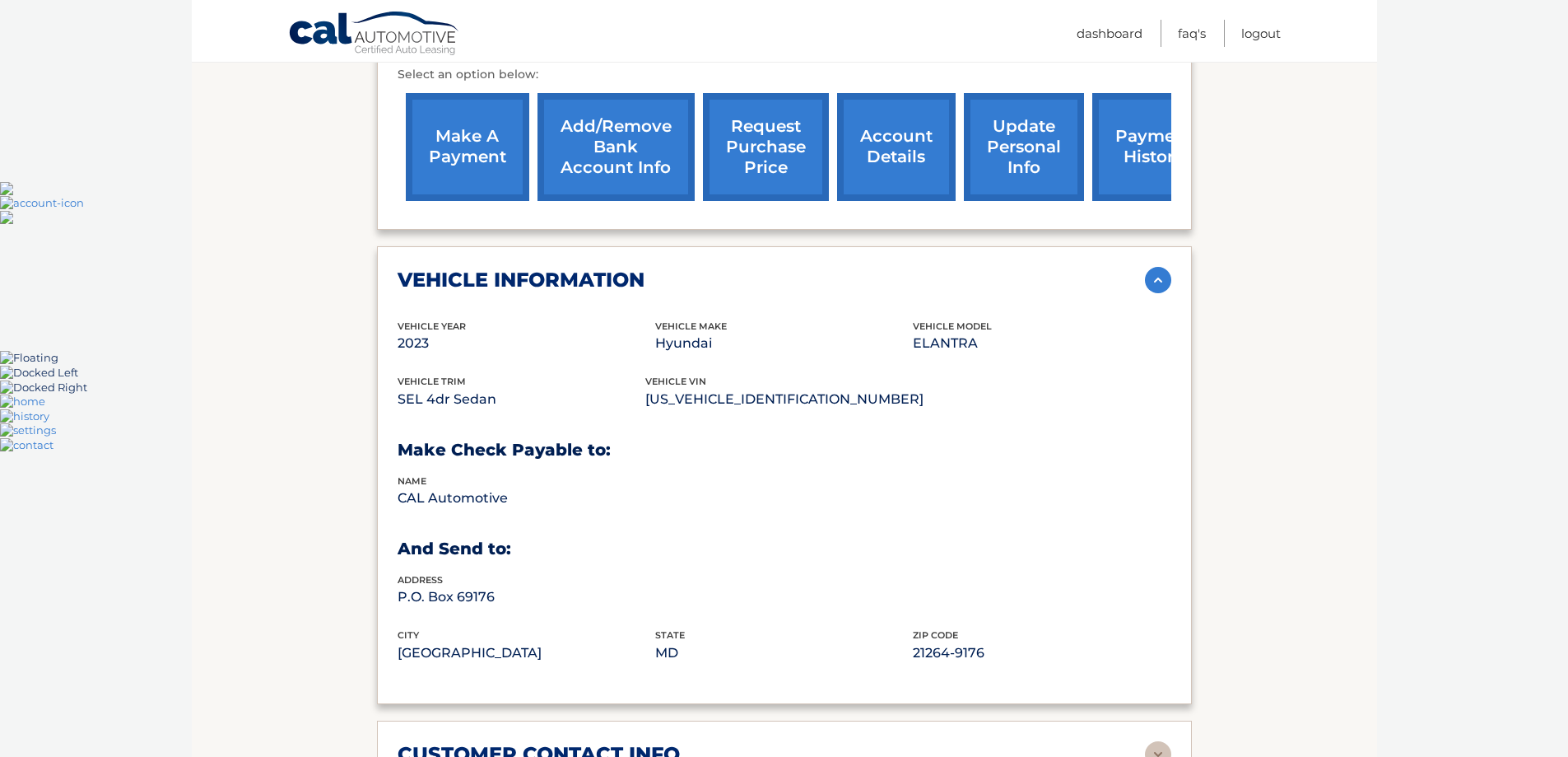
click at [753, 388] on p "[US_VEHICLE_IDENTIFICATION_NUMBER]" at bounding box center [784, 399] width 278 height 23
copy p "[US_VEHICLE_IDENTIFICATION_NUMBER]"
click at [975, 376] on div "vehicle trim SEL 4dr Sedan vehicle vin [US_VEHICLE_IDENTIFICATION_NUMBER]" at bounding box center [784, 402] width 774 height 56
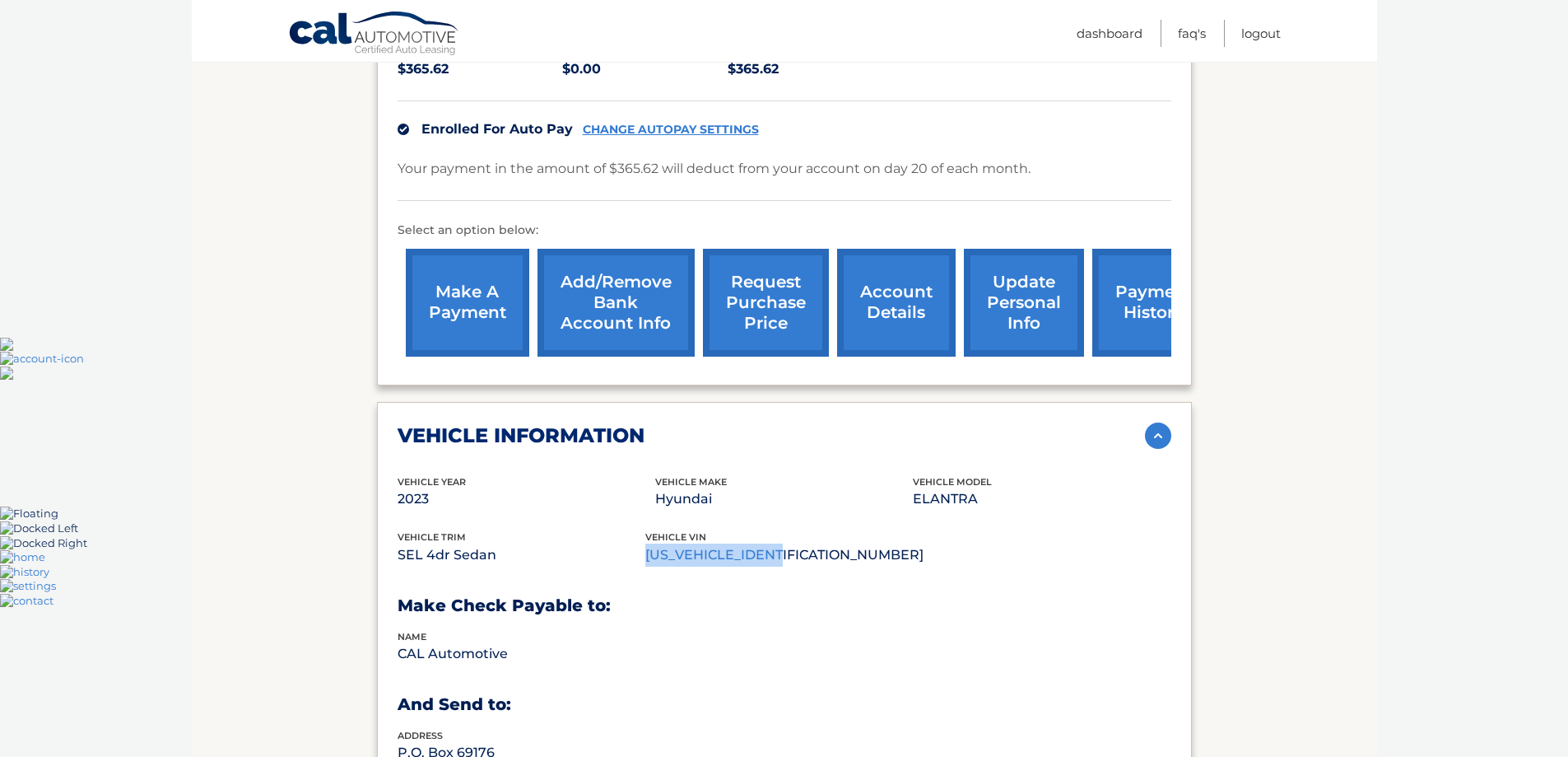
scroll to position [412, 0]
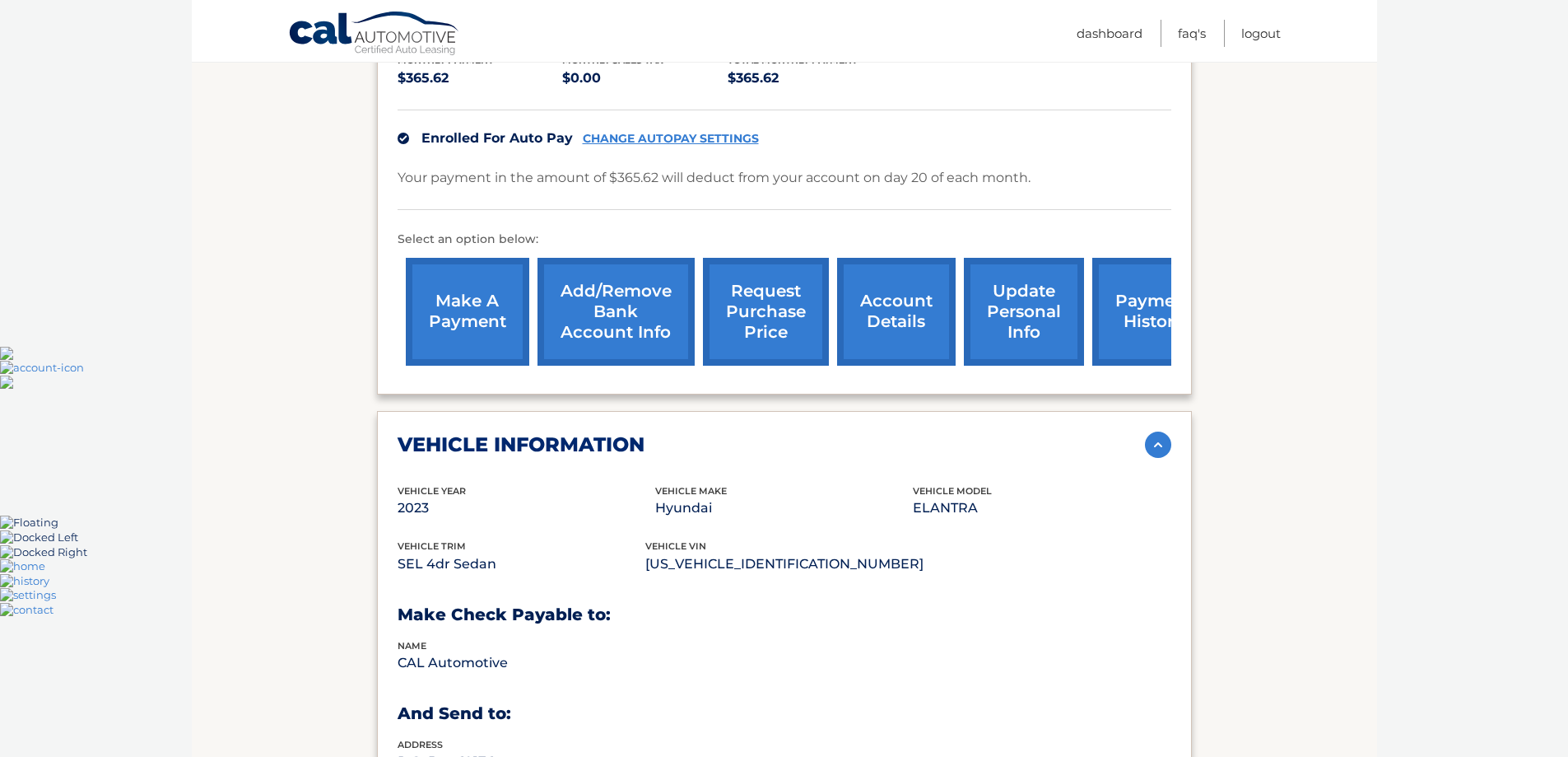
click at [1001, 433] on div "vehicle information" at bounding box center [772, 445] width 748 height 25
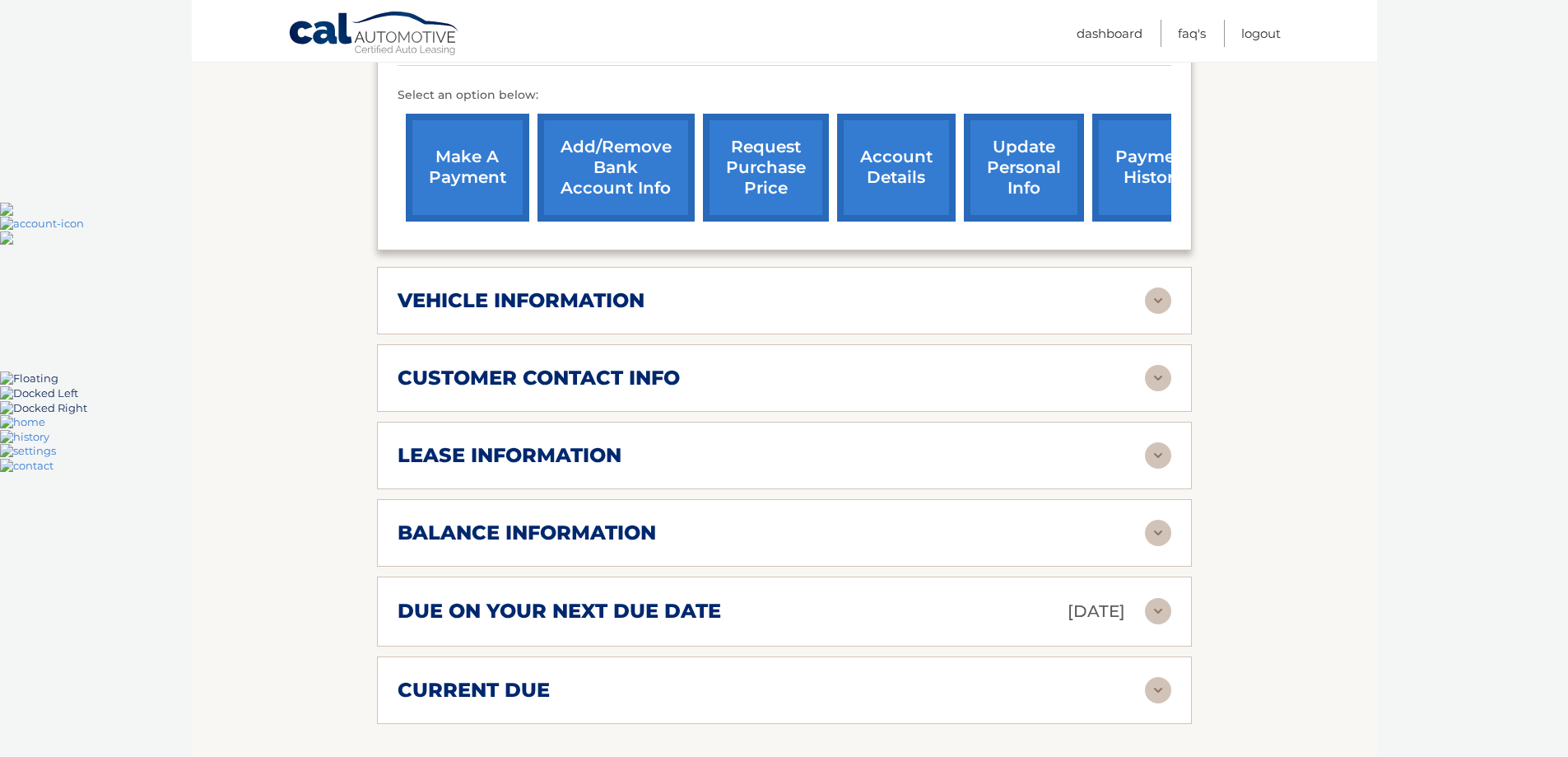
scroll to position [576, 0]
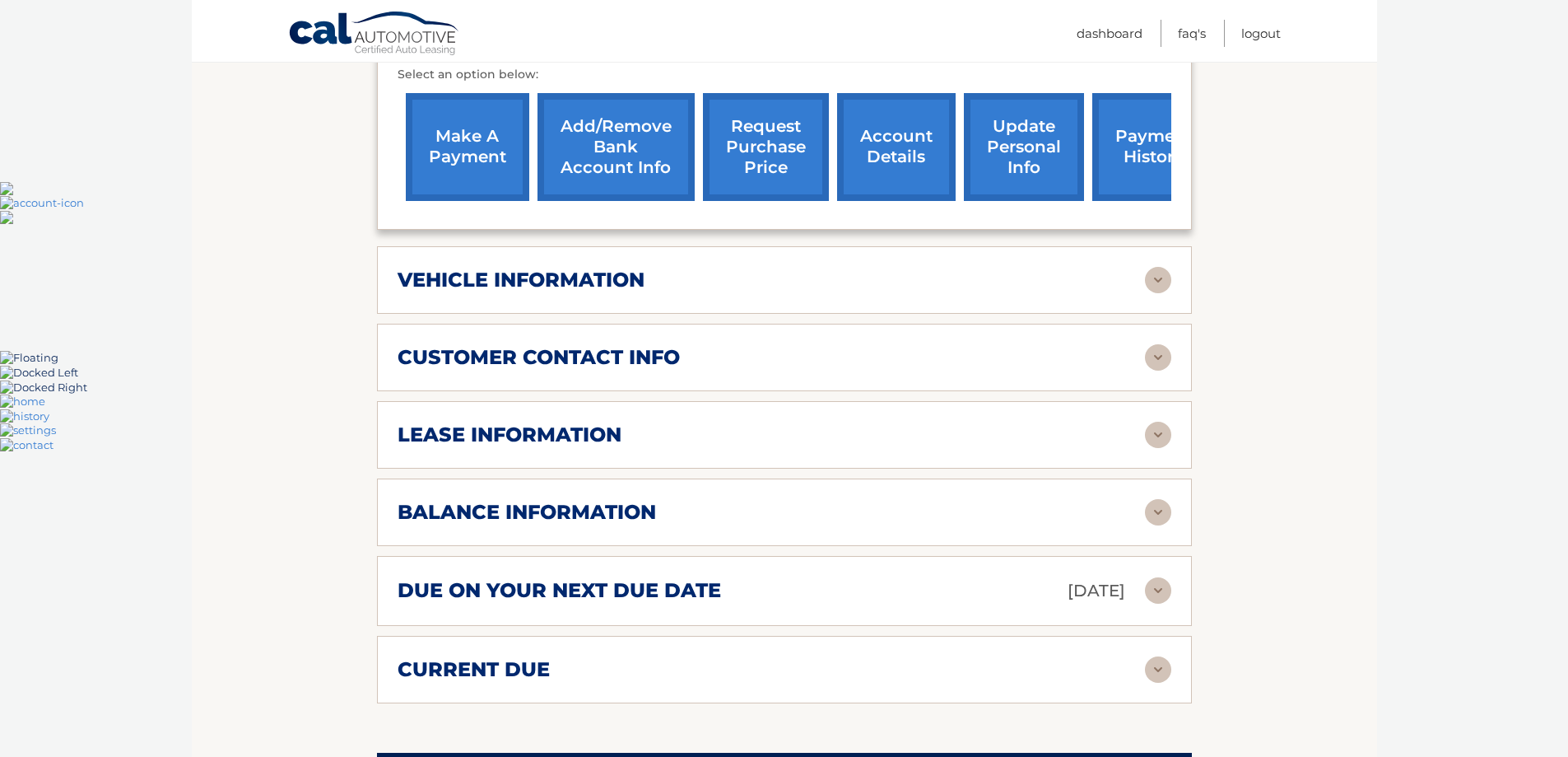
click at [651, 401] on div "lease information Contract Start Date [DATE] Term 39 Maturity Date [DATE] Start…" at bounding box center [784, 435] width 815 height 68
click at [663, 423] on div "lease information" at bounding box center [772, 435] width 748 height 25
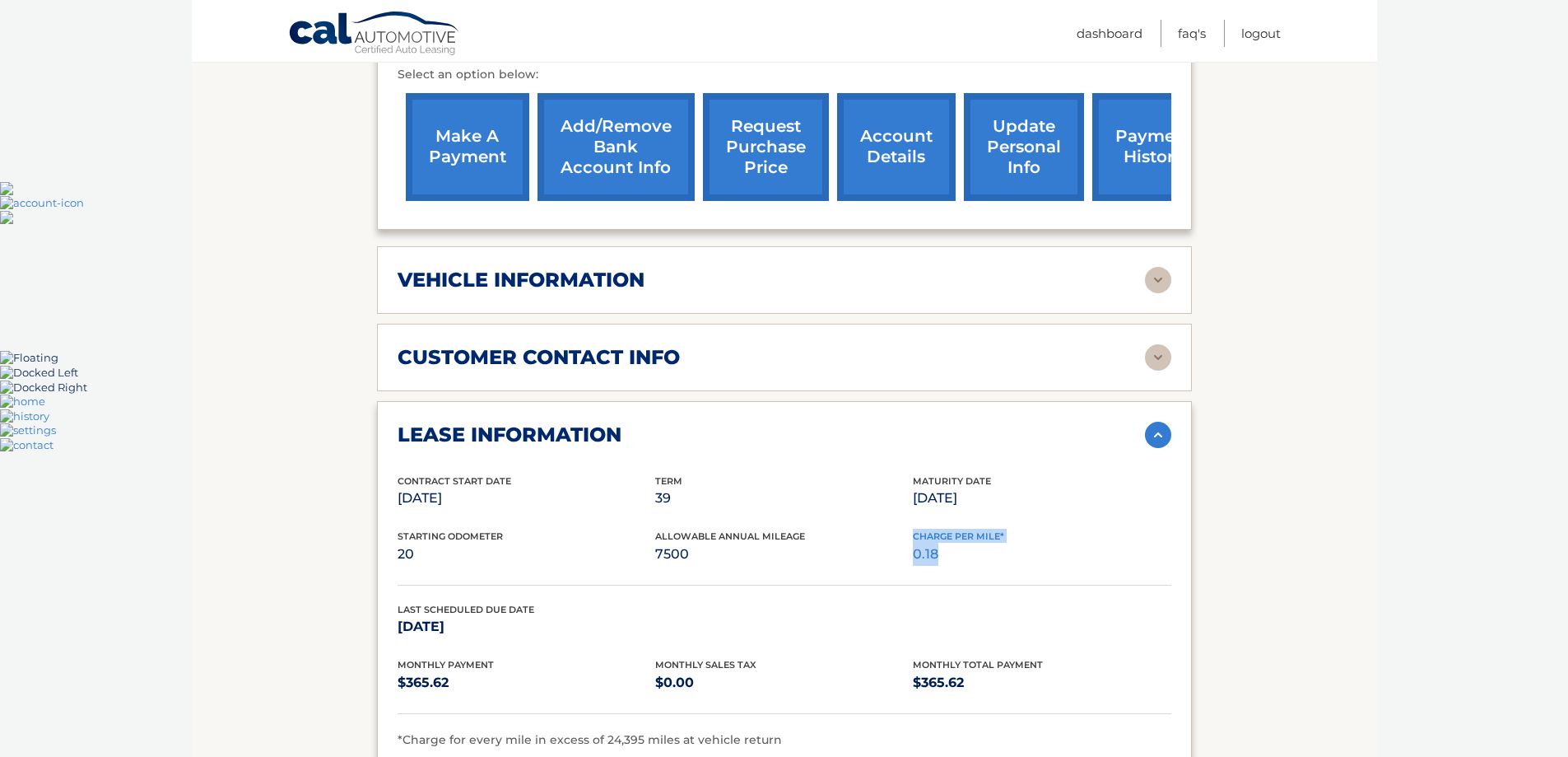
drag, startPoint x: 957, startPoint y: 528, endPoint x: 869, endPoint y: 522, distance: 88.2
click at [869, 529] on div "Starting Odometer 20 Allowable Annual Mileage 7500 Charge Per Mile* 0.18" at bounding box center [784, 557] width 774 height 56
click at [650, 529] on div "Starting Odometer 20" at bounding box center [526, 547] width 257 height 37
drag, startPoint x: 650, startPoint y: 513, endPoint x: 765, endPoint y: 545, distance: 119.4
click at [765, 545] on div "Starting Odometer 20 Allowable Annual Mileage 7500 Charge Per Mile* 0.18" at bounding box center [784, 557] width 774 height 56
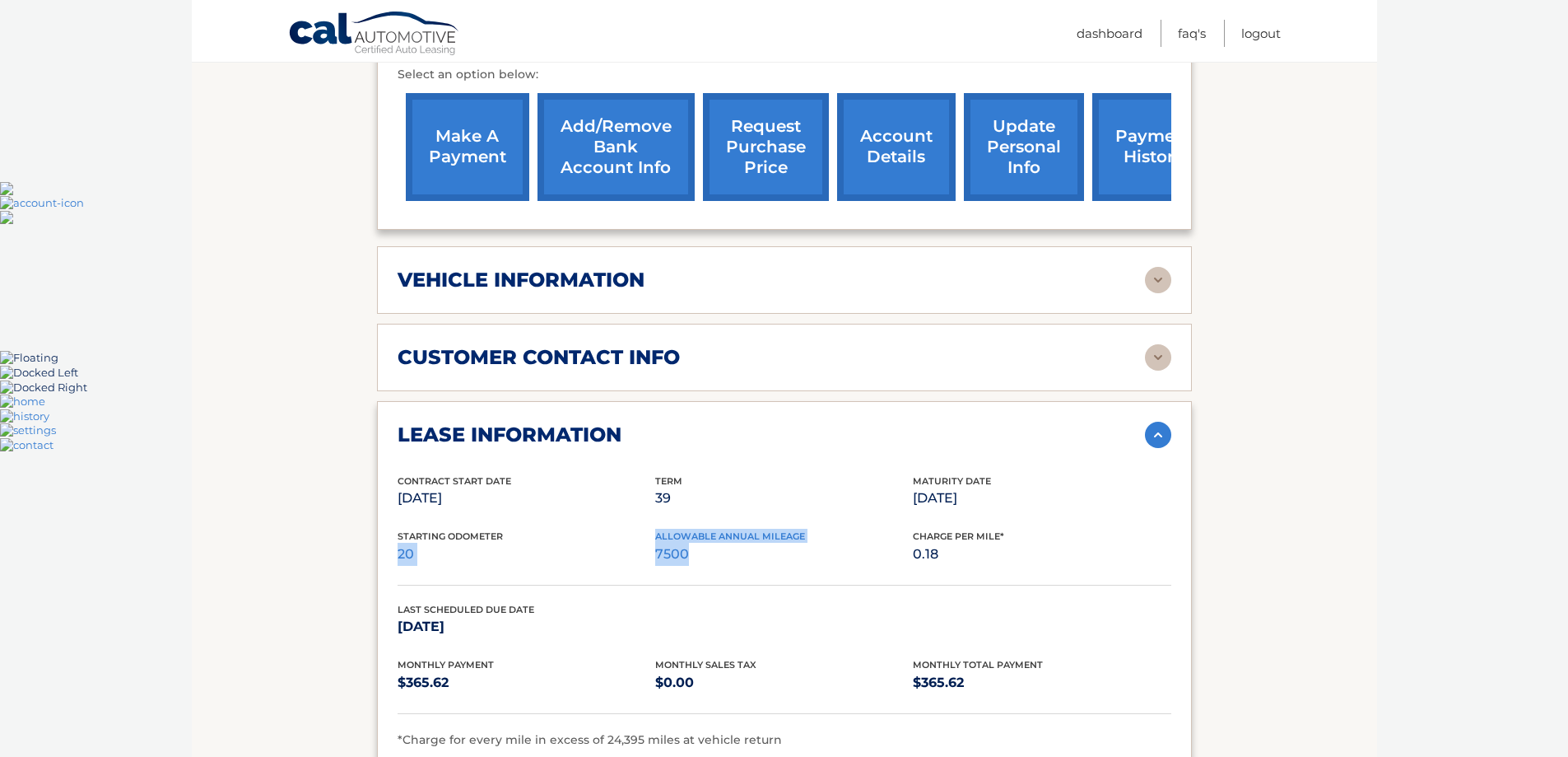
click at [765, 545] on div "Starting Odometer 20 Allowable Annual Mileage 7500 Charge Per Mile* 0.18" at bounding box center [784, 557] width 774 height 56
click at [469, 538] on div "Starting Odometer 20" at bounding box center [526, 547] width 257 height 37
click at [716, 543] on p "7500" at bounding box center [784, 554] width 257 height 23
drag, startPoint x: 920, startPoint y: 461, endPoint x: 943, endPoint y: 475, distance: 26.9
click at [943, 475] on div "Maturity Date [DATE]" at bounding box center [1042, 492] width 257 height 37
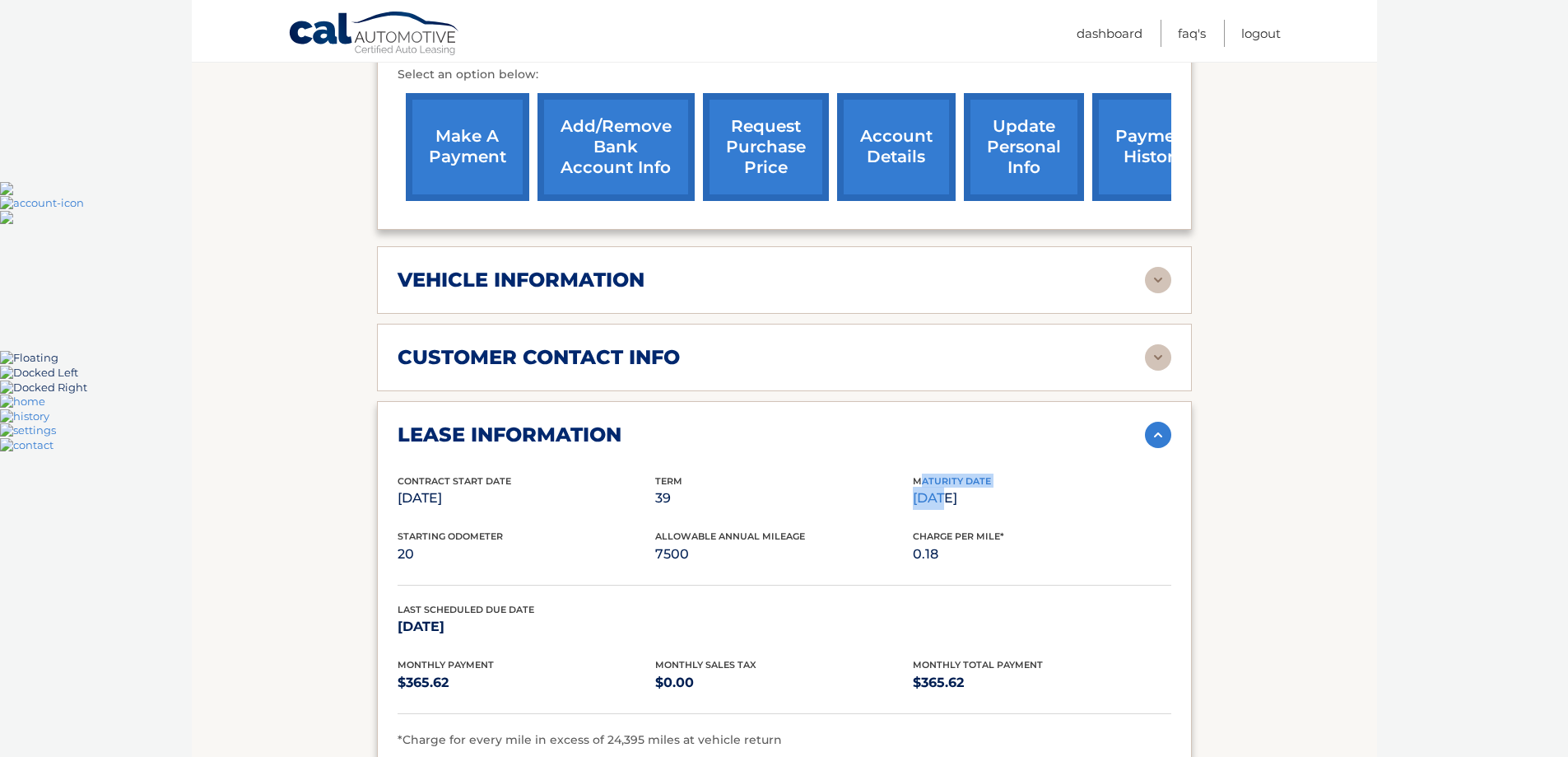
click at [943, 487] on p "[DATE]" at bounding box center [1042, 498] width 257 height 23
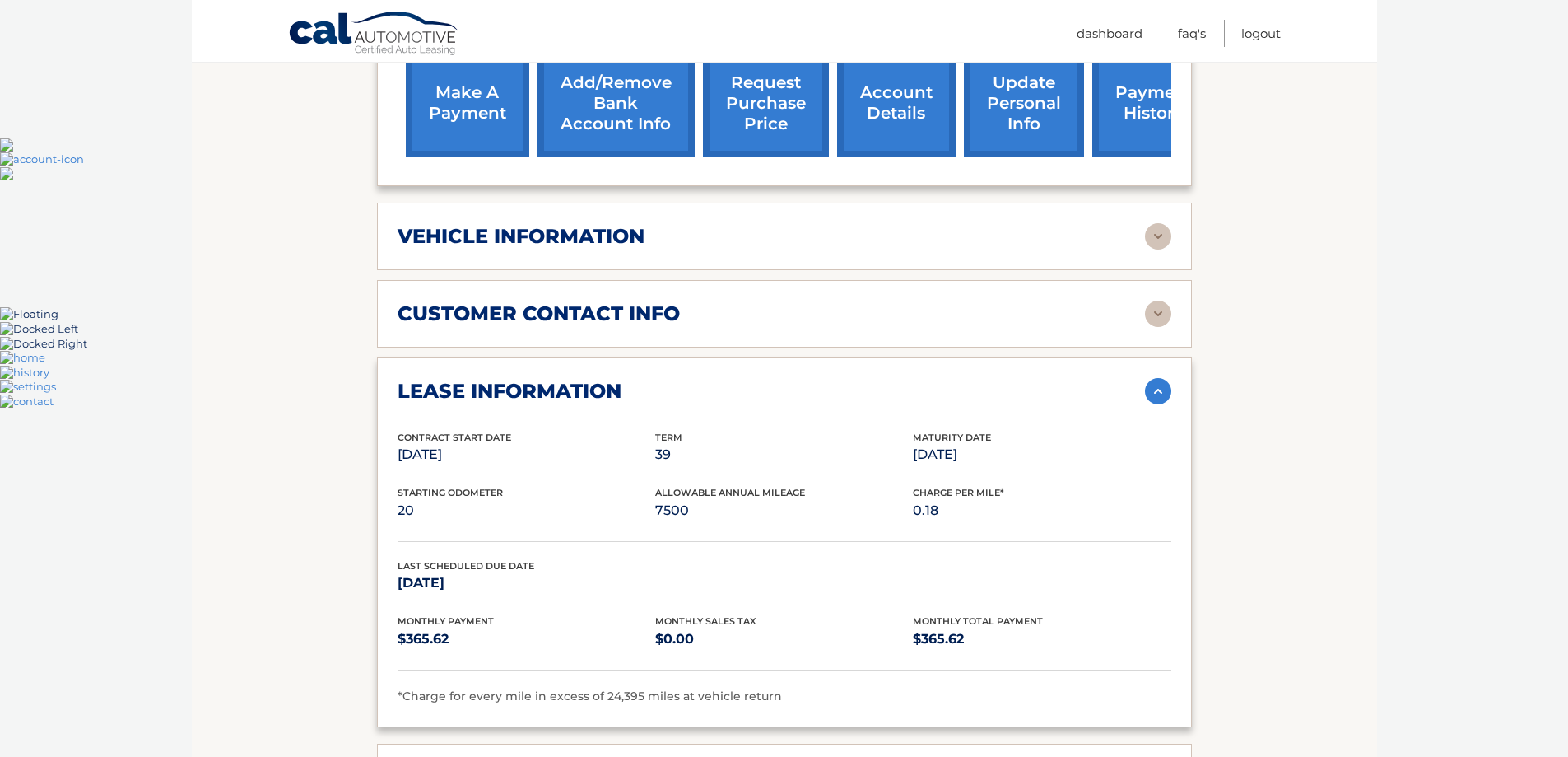
scroll to position [659, 0]
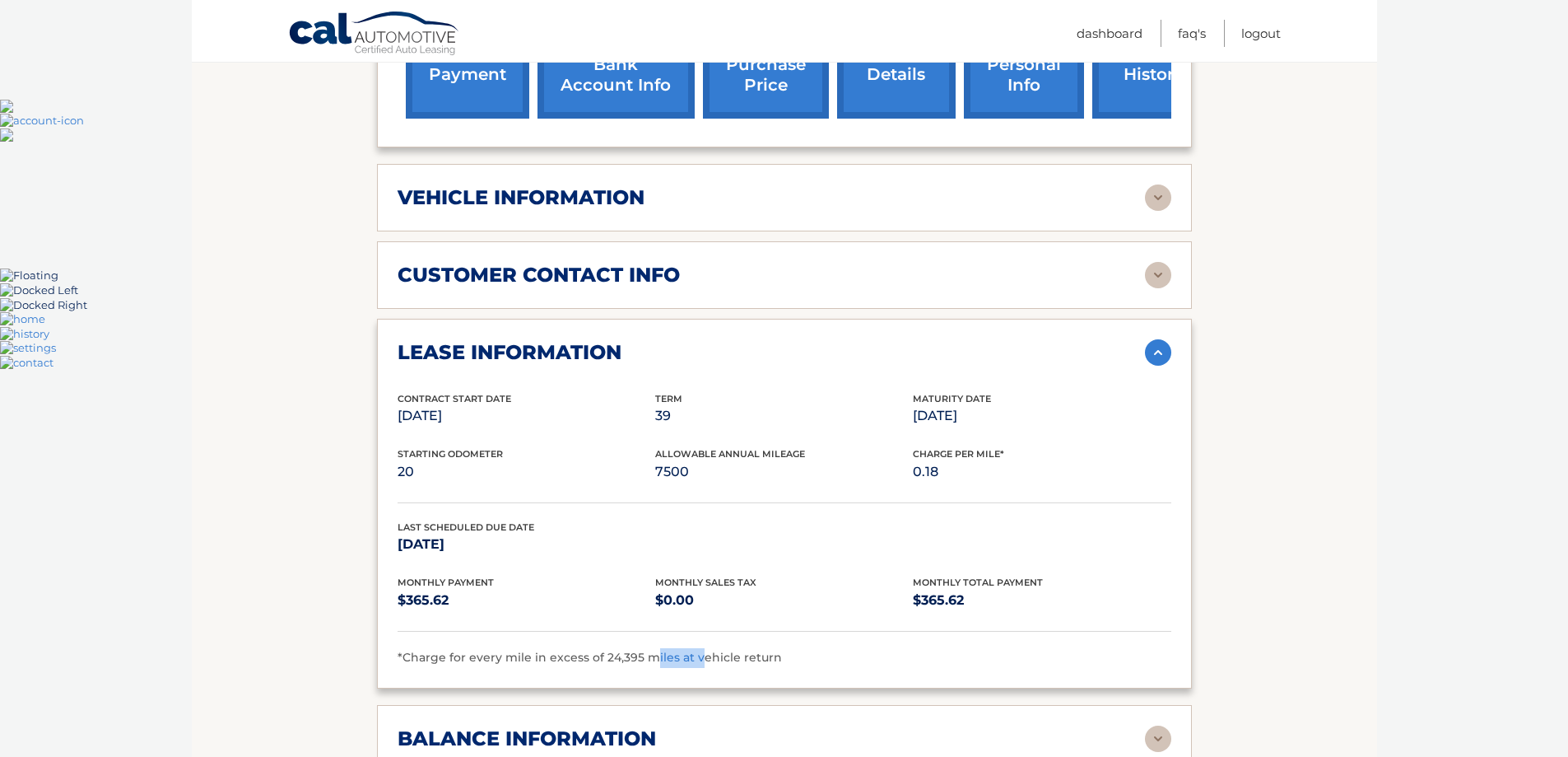
drag, startPoint x: 649, startPoint y: 645, endPoint x: 697, endPoint y: 640, distance: 48.3
click at [697, 640] on div "lease information Contract Start Date [DATE] Term 39 Maturity Date [DATE] Start…" at bounding box center [784, 504] width 815 height 370
click at [697, 650] on span "*Charge for every mile in excess of 24,395 miles at vehicle return" at bounding box center [590, 657] width 385 height 15
click at [823, 366] on div "lease information Contract Start Date [DATE] Term 39 Maturity Date [DATE] Start…" at bounding box center [784, 504] width 815 height 370
click at [836, 340] on div "lease information" at bounding box center [772, 352] width 748 height 25
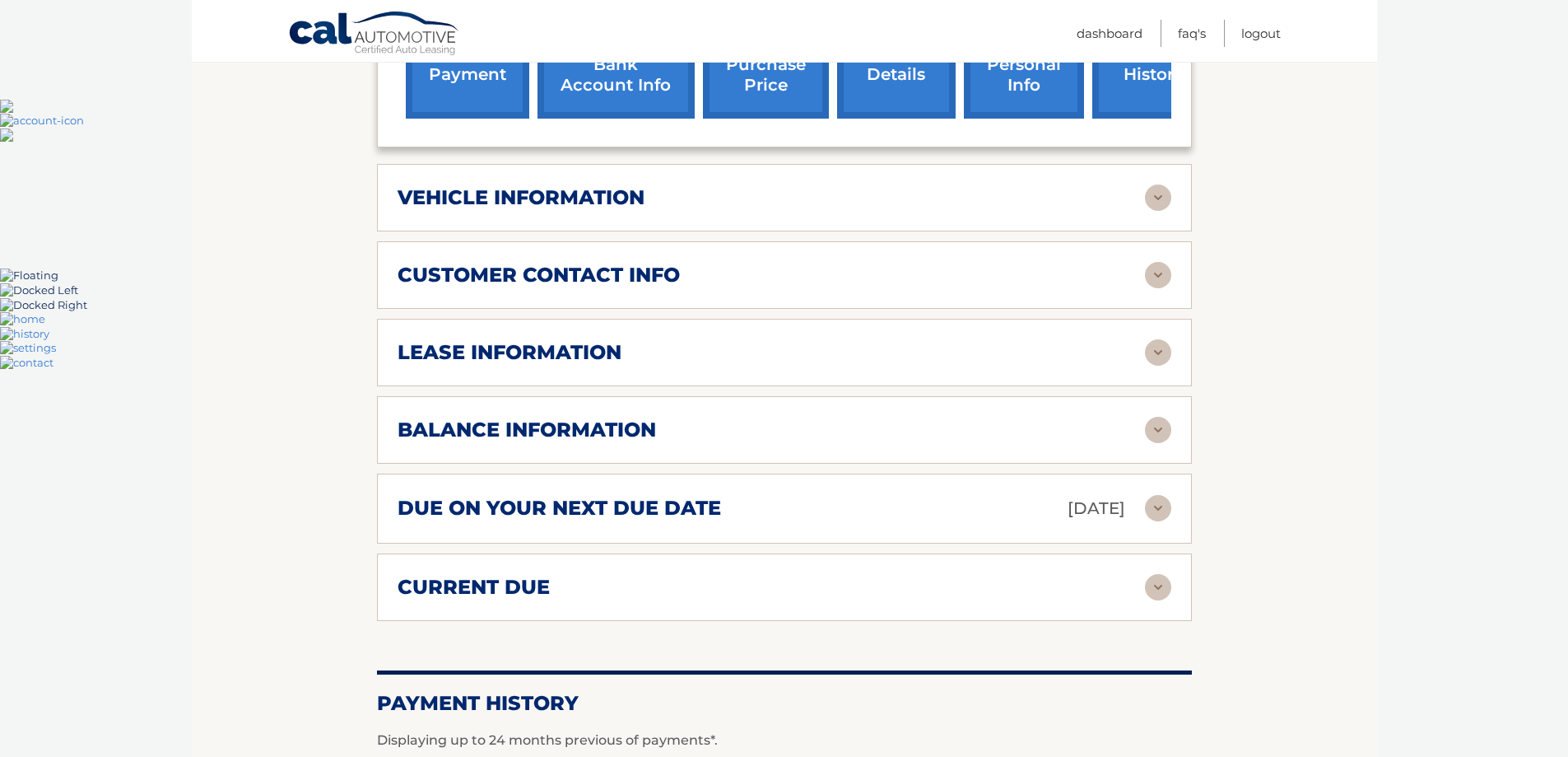
click at [837, 418] on div "balance information" at bounding box center [772, 430] width 748 height 25
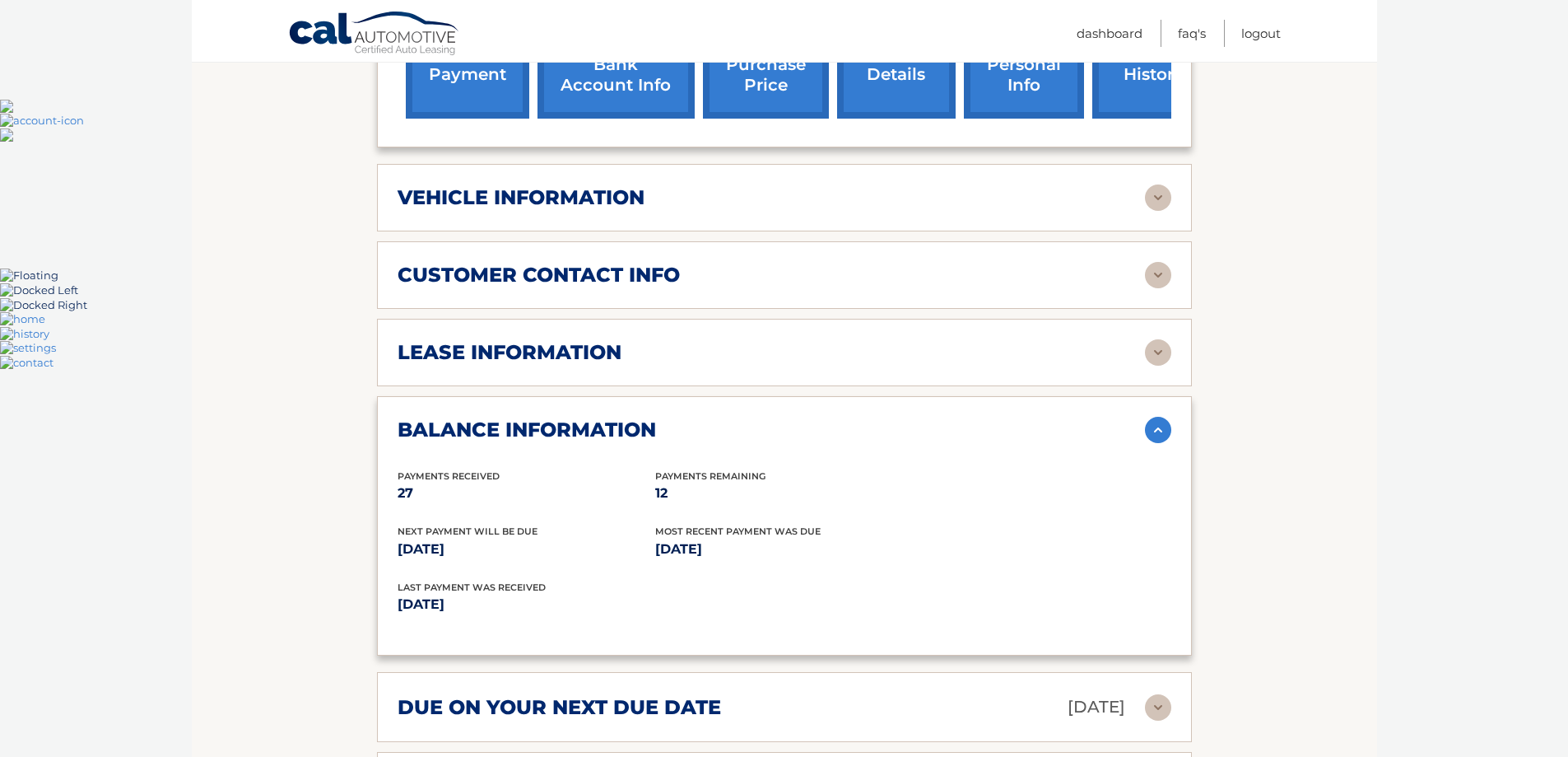
drag, startPoint x: 414, startPoint y: 452, endPoint x: 437, endPoint y: 465, distance: 26.4
click at [437, 469] on div "Payments Received 27" at bounding box center [526, 487] width 257 height 37
click at [519, 418] on h2 "balance information" at bounding box center [526, 430] width 258 height 25
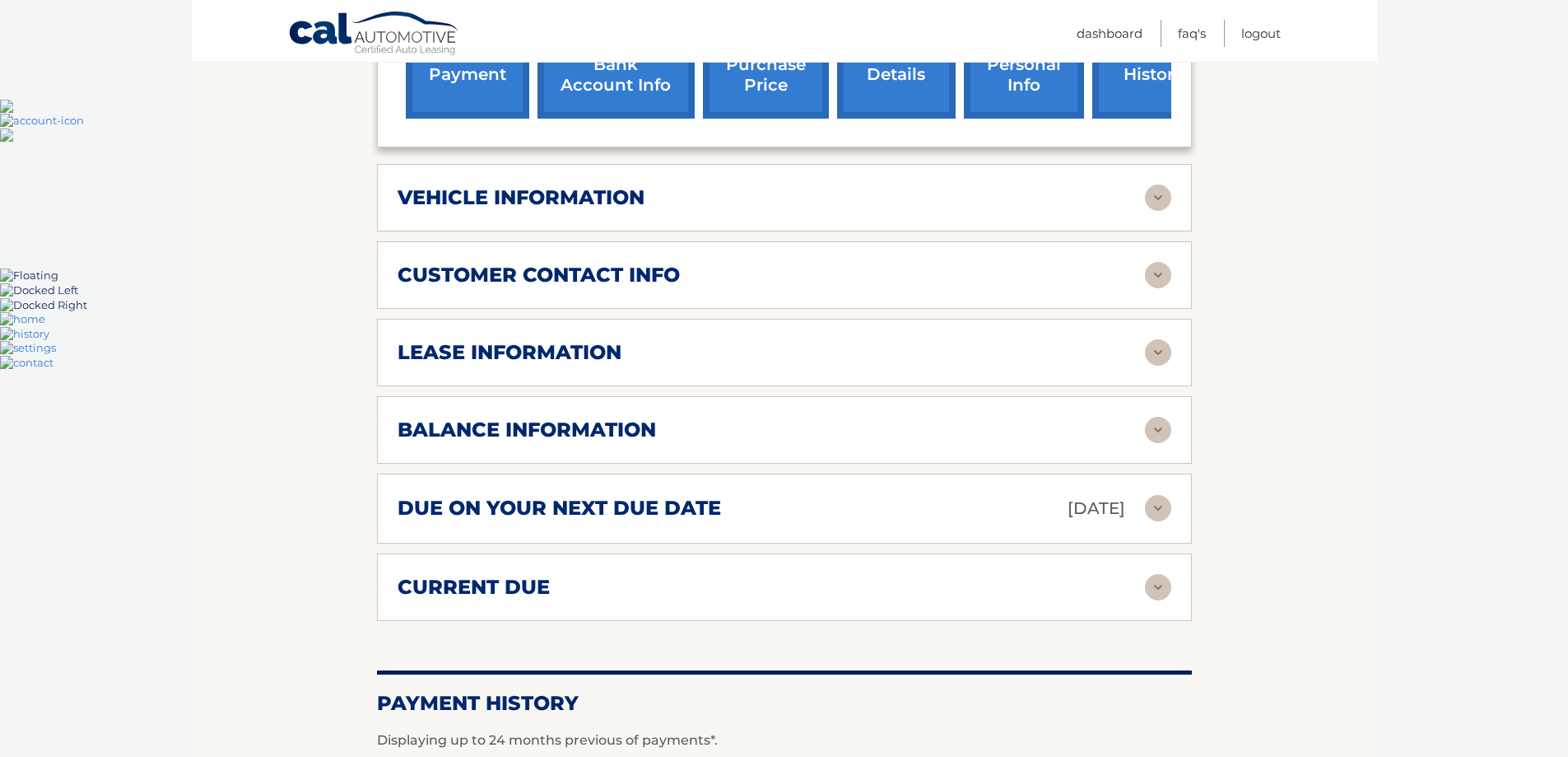
click at [510, 496] on h2 "due on your next due date" at bounding box center [559, 508] width 324 height 25
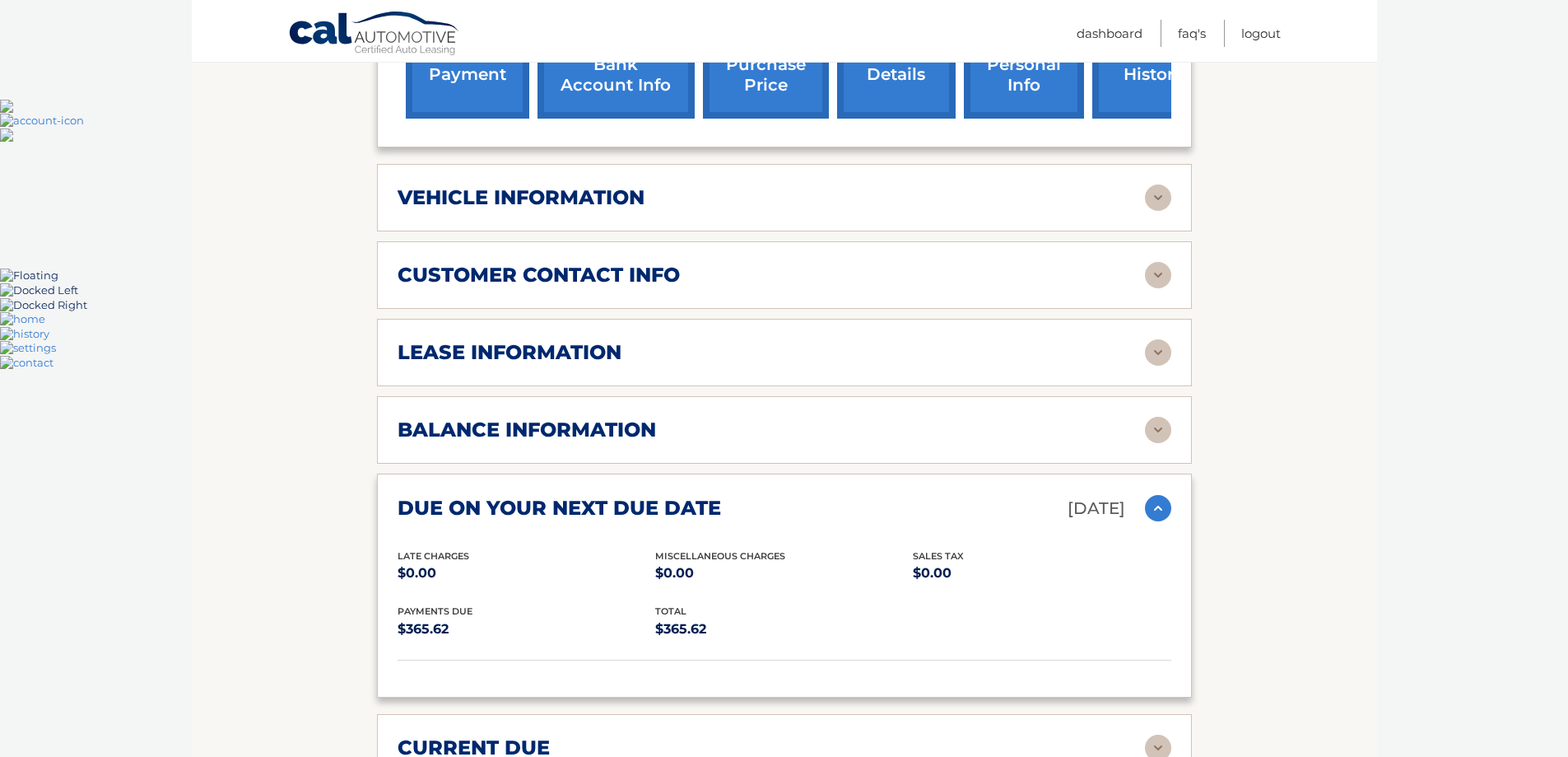
click at [588, 496] on h2 "due on your next due date" at bounding box center [559, 508] width 324 height 25
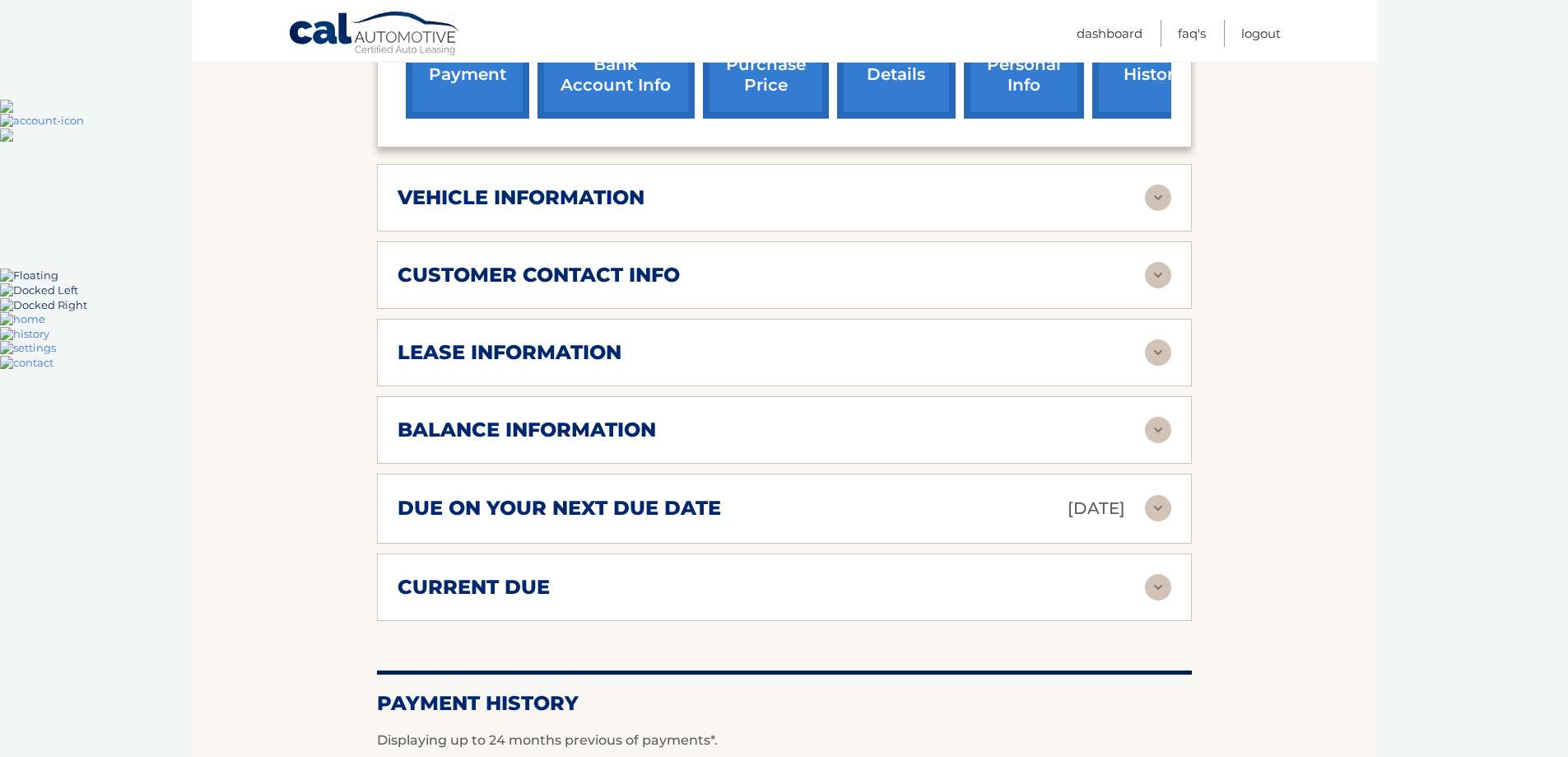
click at [541, 574] on h2 "current due" at bounding box center [473, 586] width 153 height 25
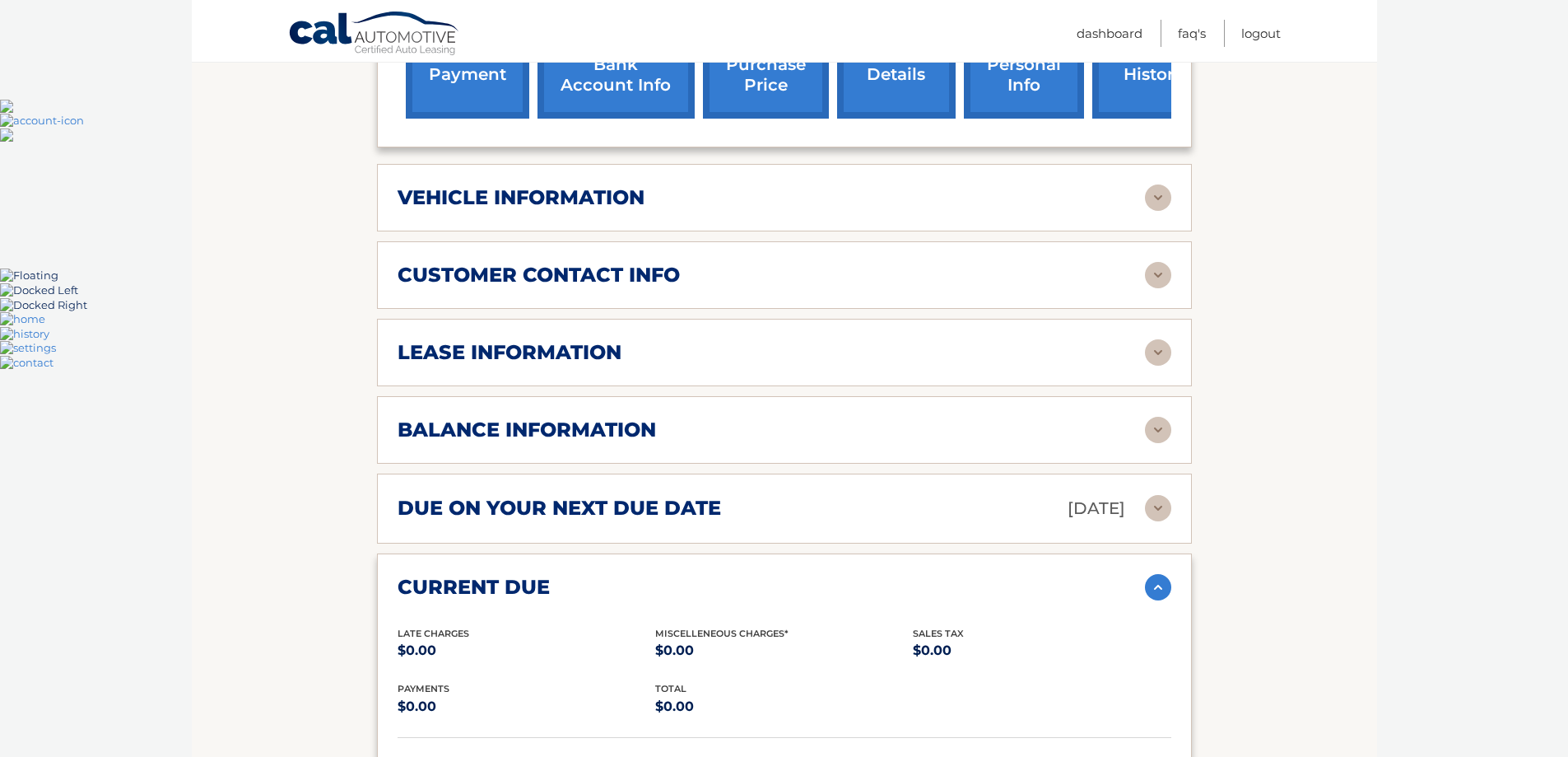
click at [541, 574] on h2 "current due" at bounding box center [473, 586] width 153 height 25
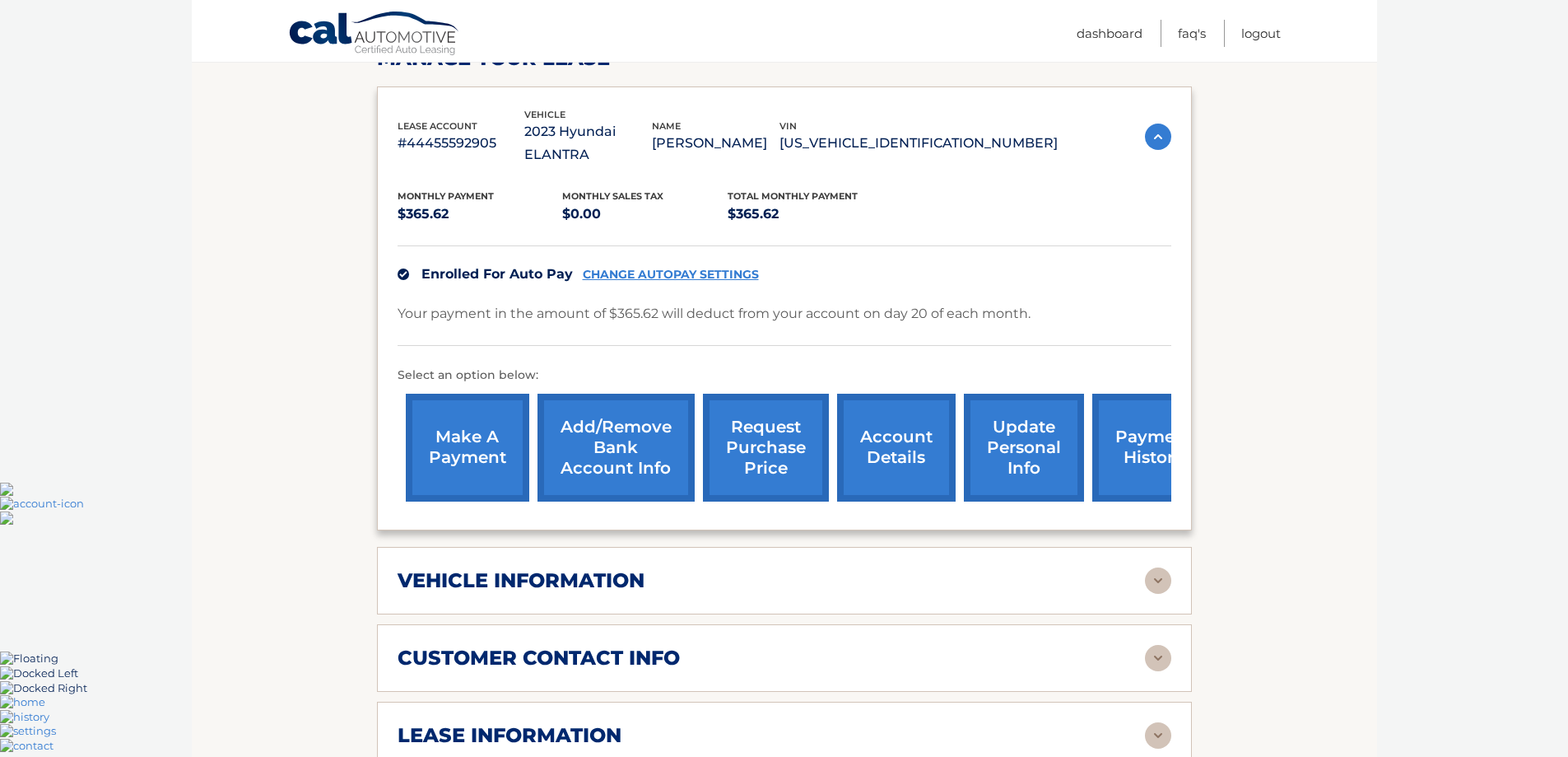
scroll to position [247, 0]
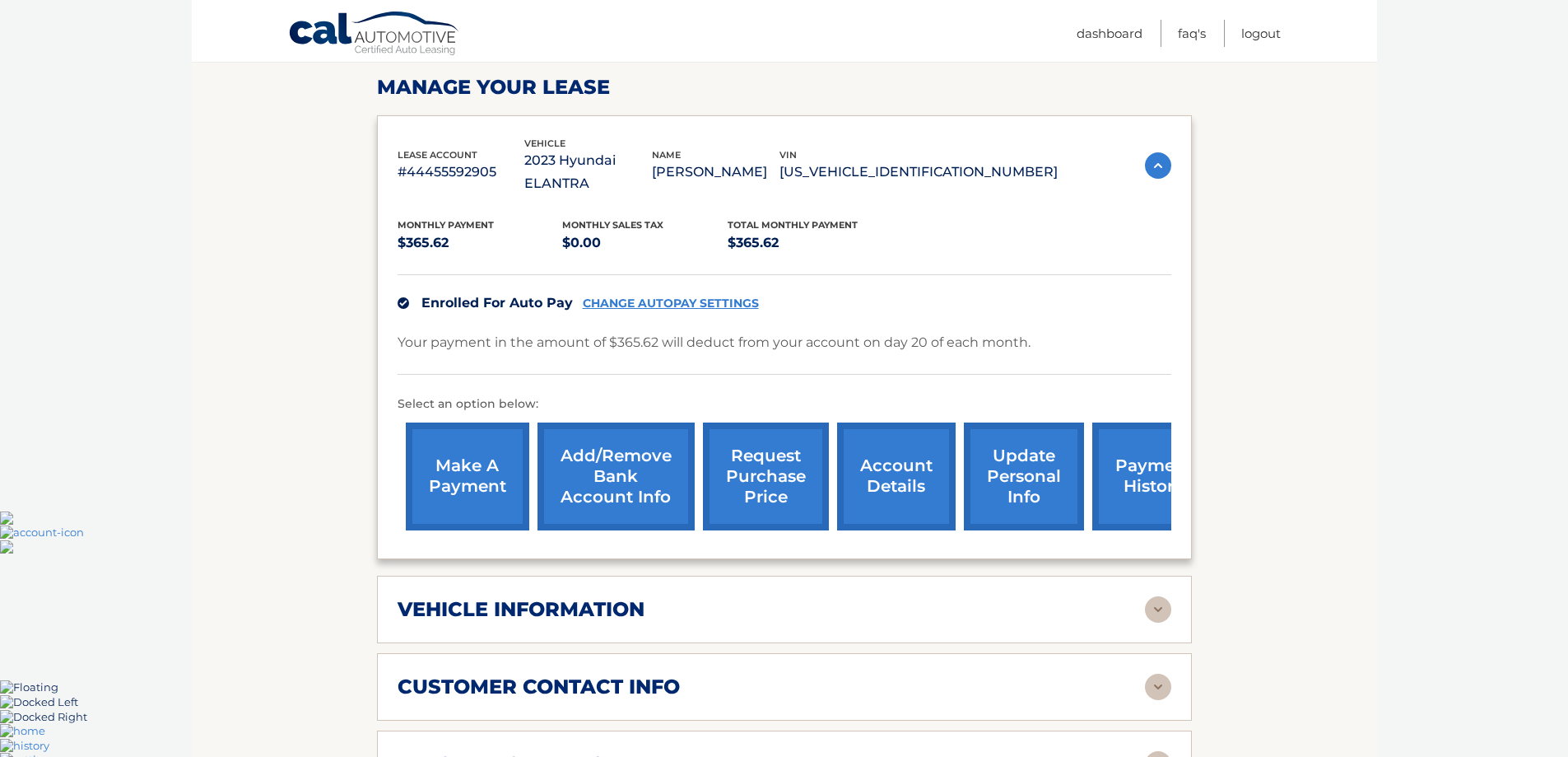
click at [761, 448] on link "request purchase price" at bounding box center [766, 477] width 126 height 108
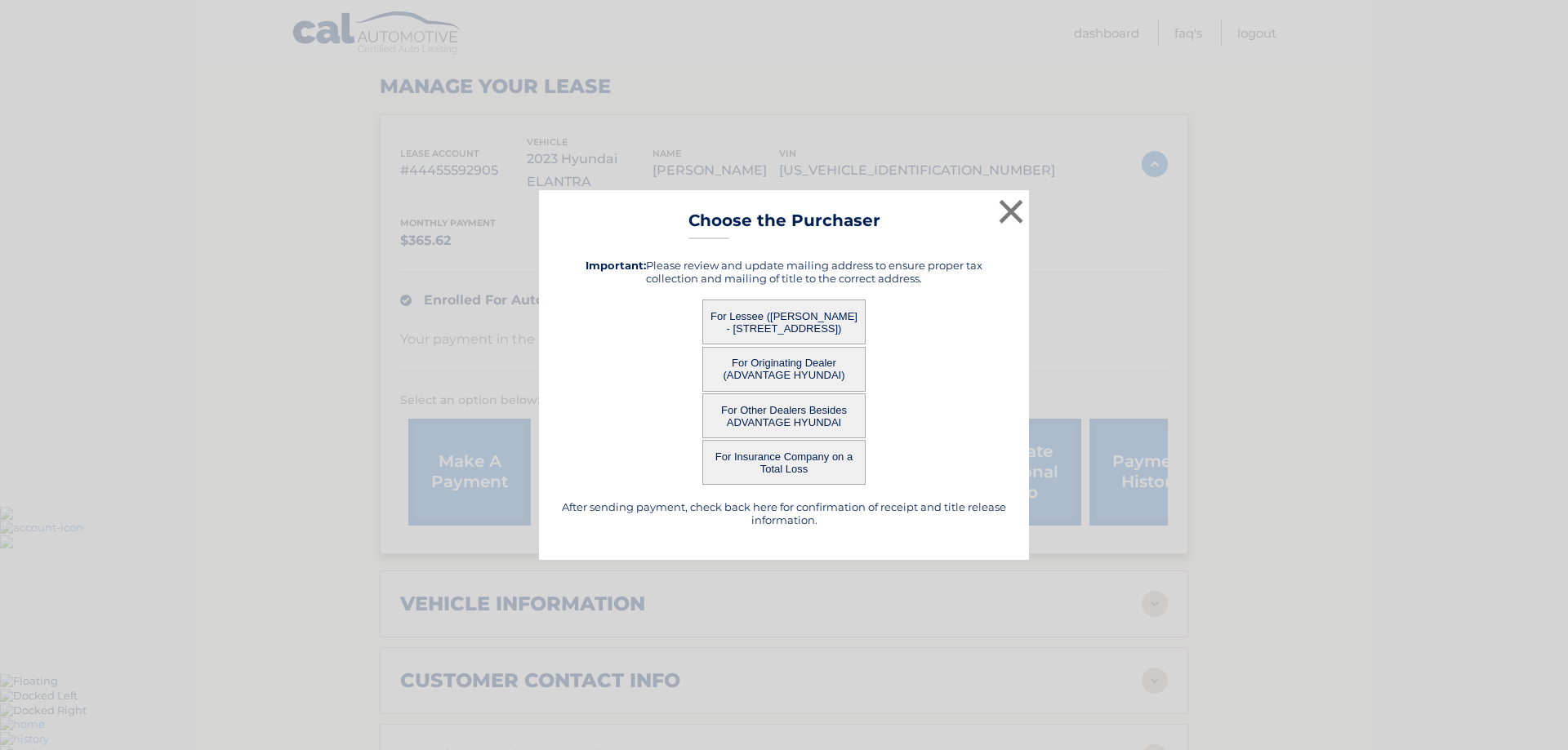
click at [809, 374] on button "For Originating Dealer (ADVANTAGE HYUNDAI)" at bounding box center [783, 369] width 163 height 44
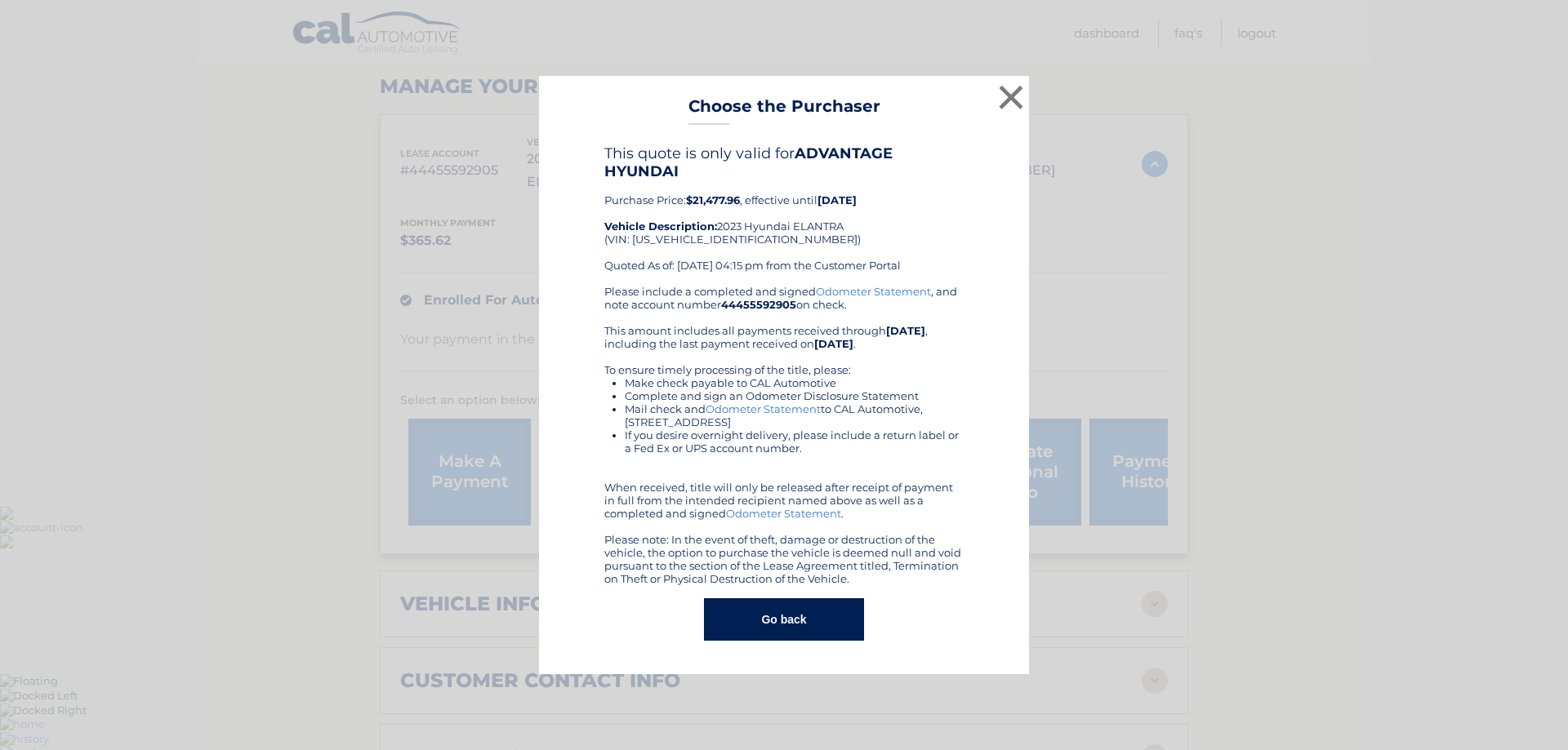
drag, startPoint x: 682, startPoint y: 205, endPoint x: 742, endPoint y: 197, distance: 60.5
click at [742, 197] on div "This quote is only valid for ADVANTAGE HYUNDAI Purchase Price: $21,477.96 , eff…" at bounding box center [783, 214] width 359 height 140
click at [740, 197] on b "$21,477.96" at bounding box center [713, 200] width 54 height 13
click at [1008, 81] on button "×" at bounding box center [1010, 97] width 33 height 33
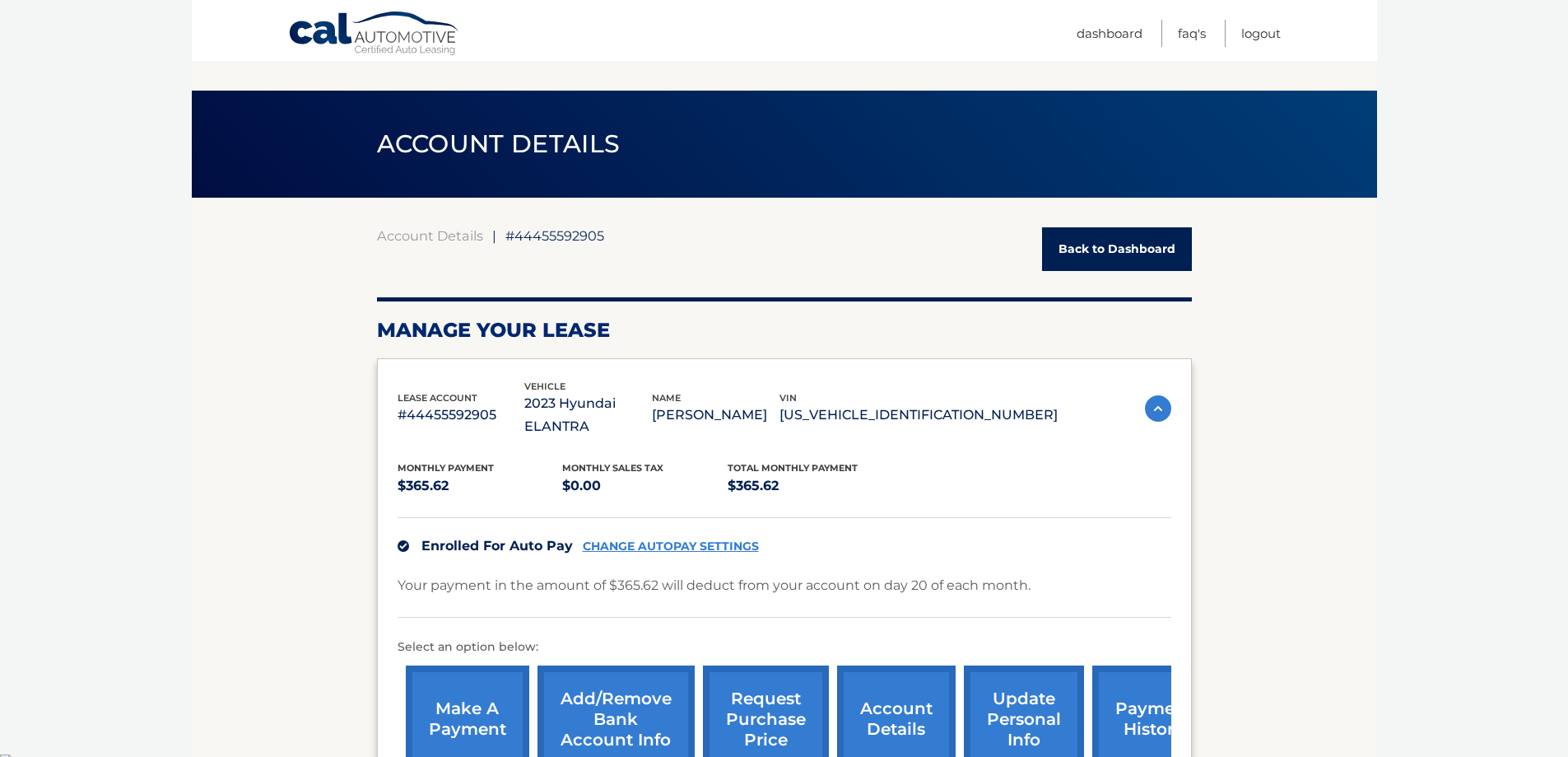
scroll to position [0, 0]
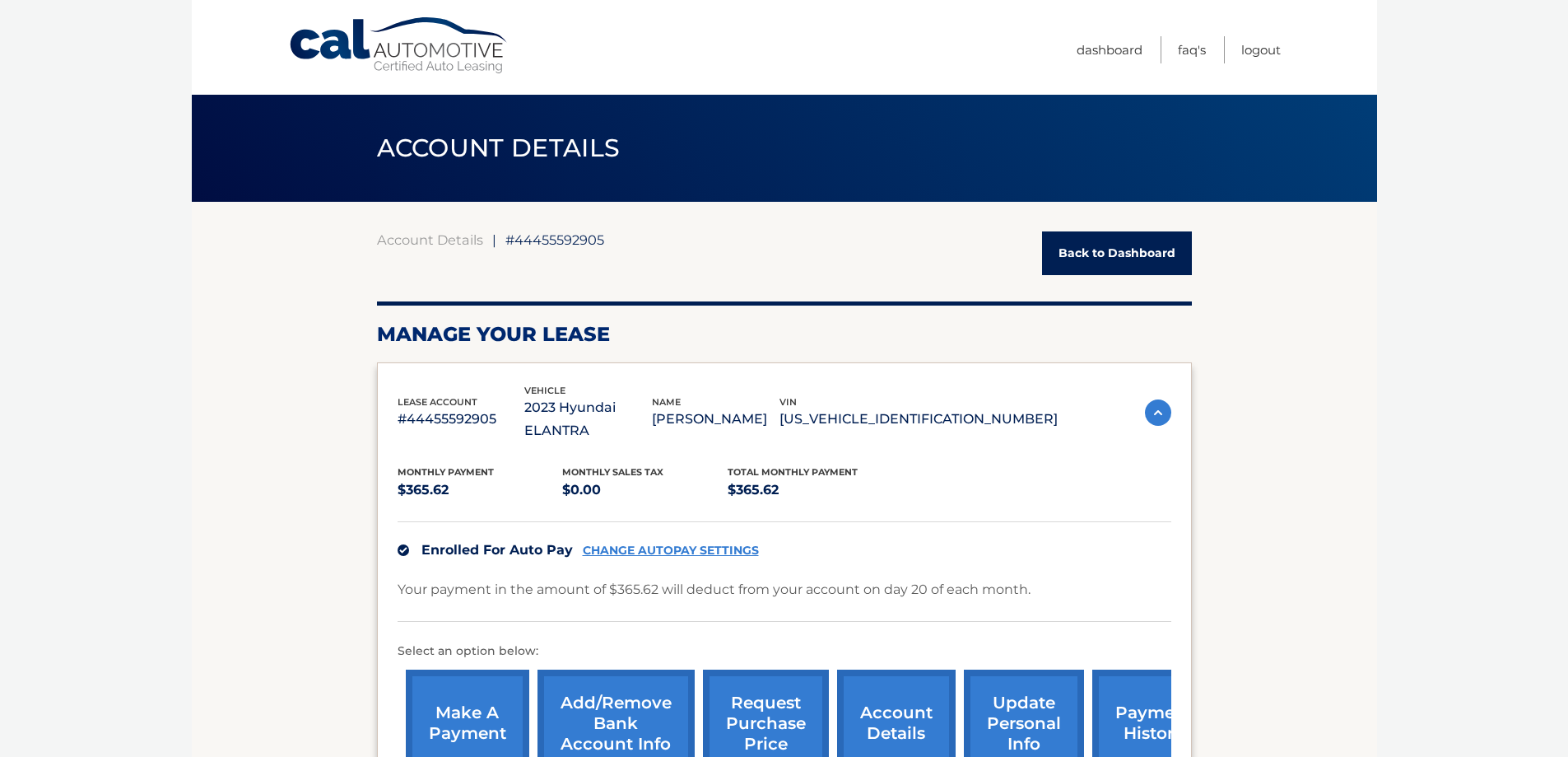
click at [1148, 400] on img at bounding box center [1158, 413] width 26 height 26
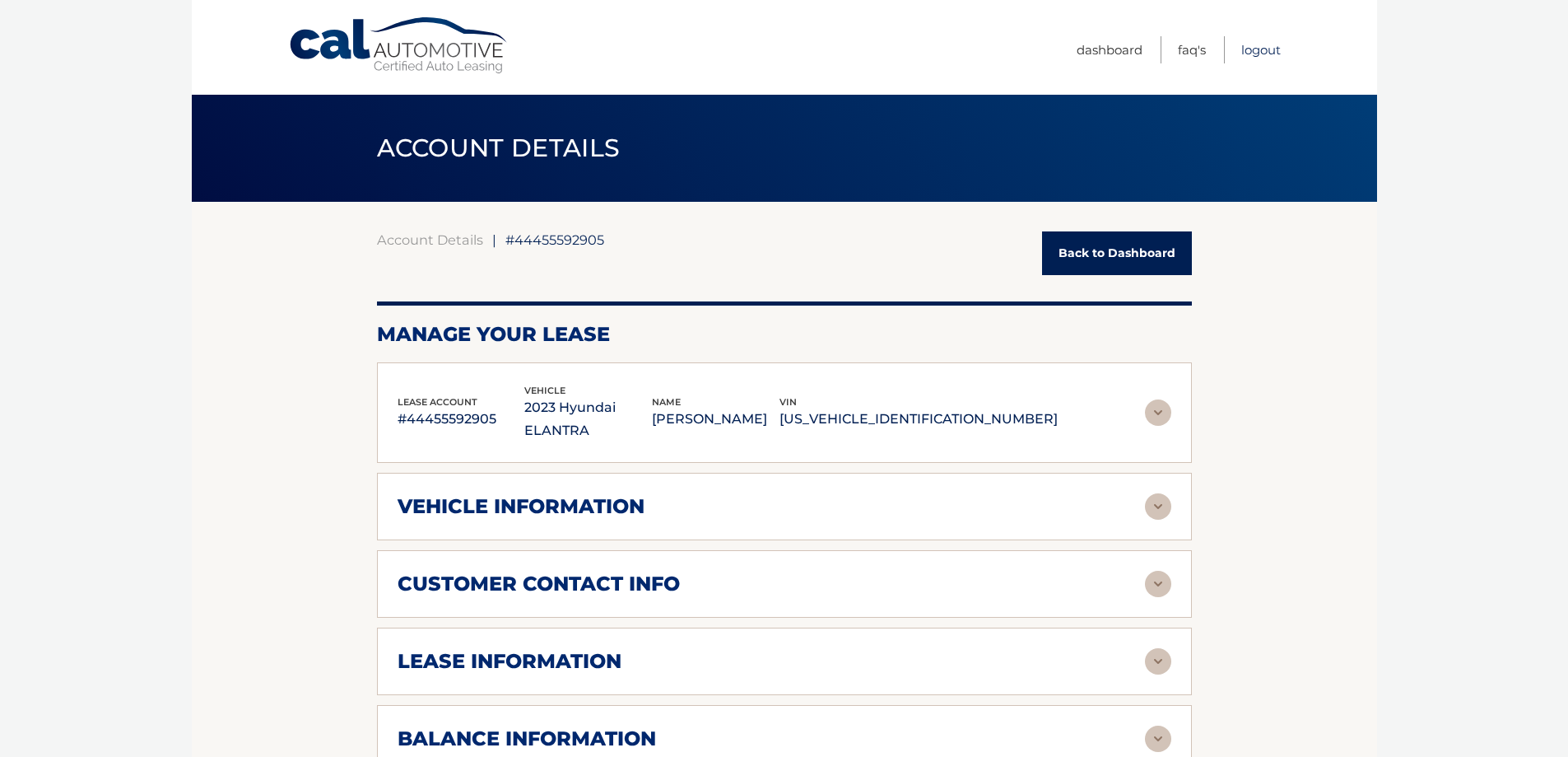
click at [1257, 52] on link "Logout" at bounding box center [1261, 49] width 40 height 27
